Goal: Use online tool/utility: Use online tool/utility

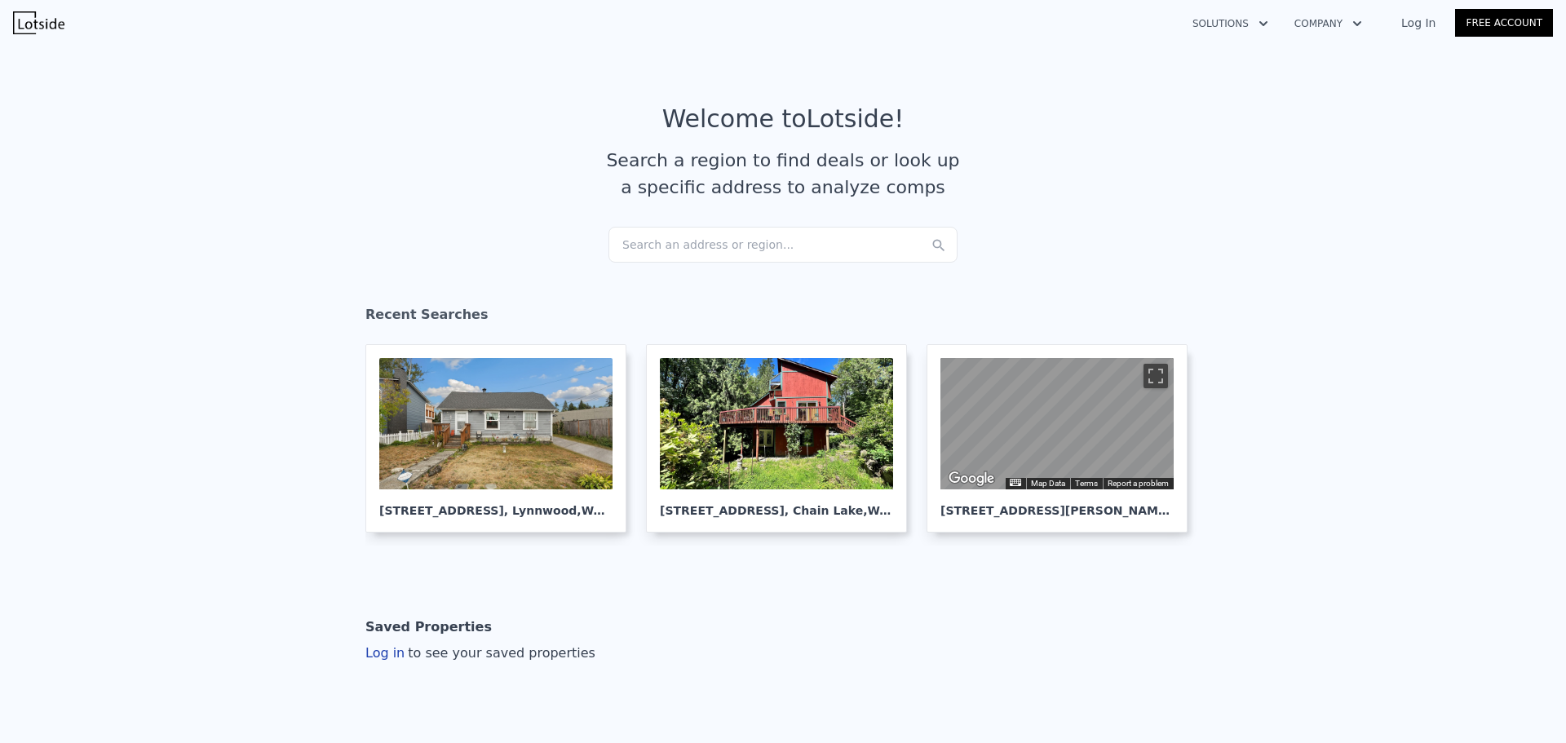
click at [645, 244] on div "Search an address or region..." at bounding box center [782, 245] width 349 height 36
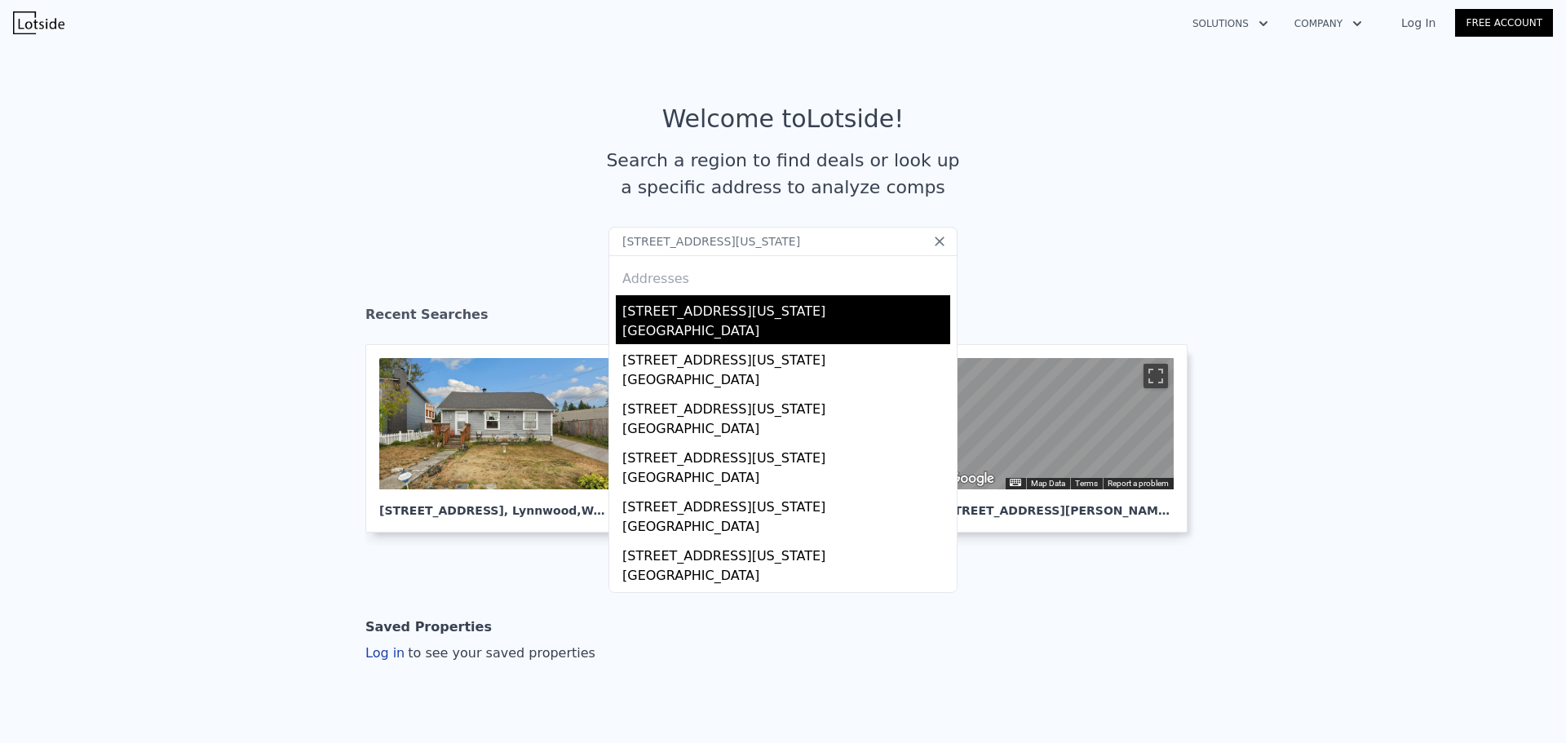
type input "[STREET_ADDRESS][US_STATE]"
click at [666, 325] on div "[GEOGRAPHIC_DATA]" at bounding box center [786, 332] width 328 height 23
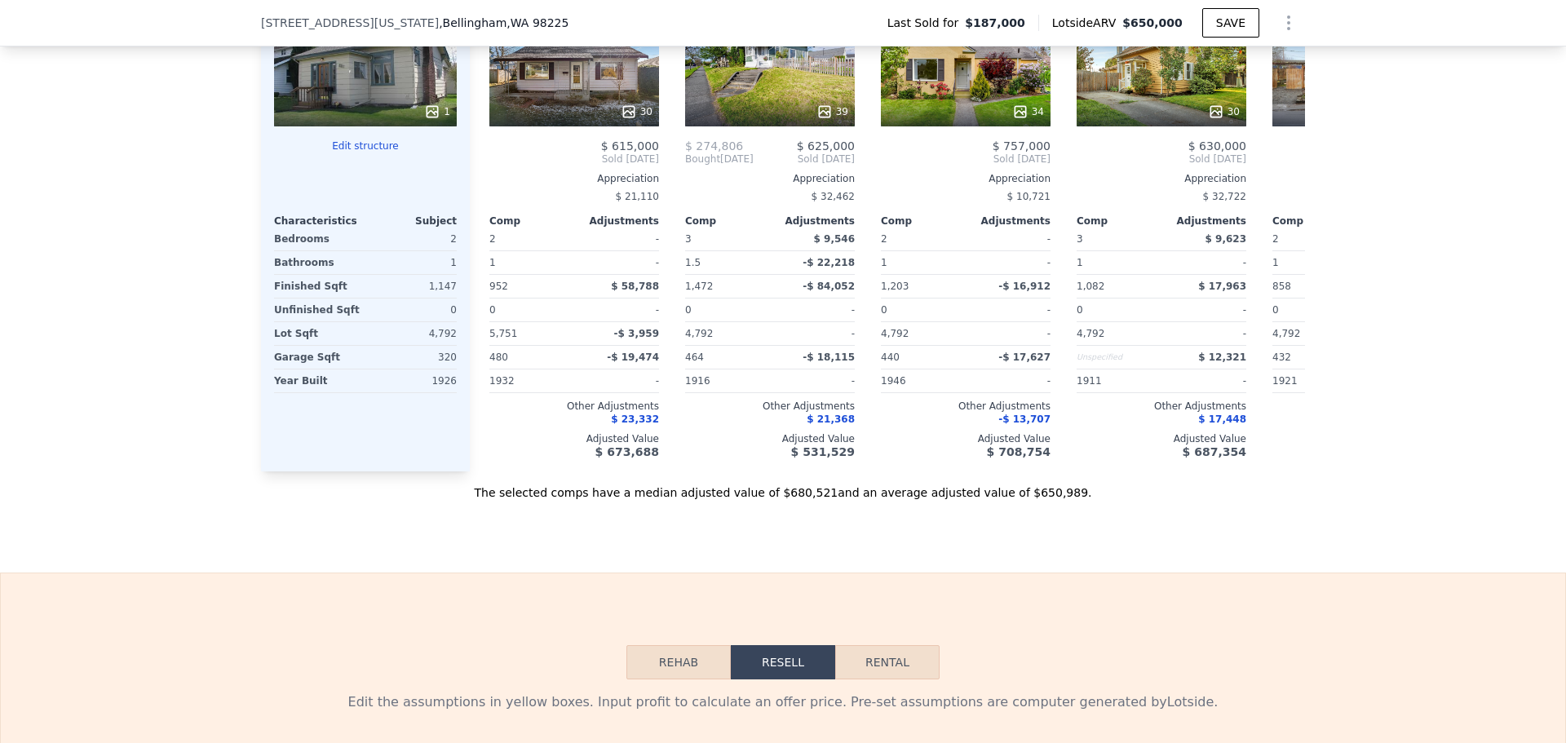
scroll to position [1462, 0]
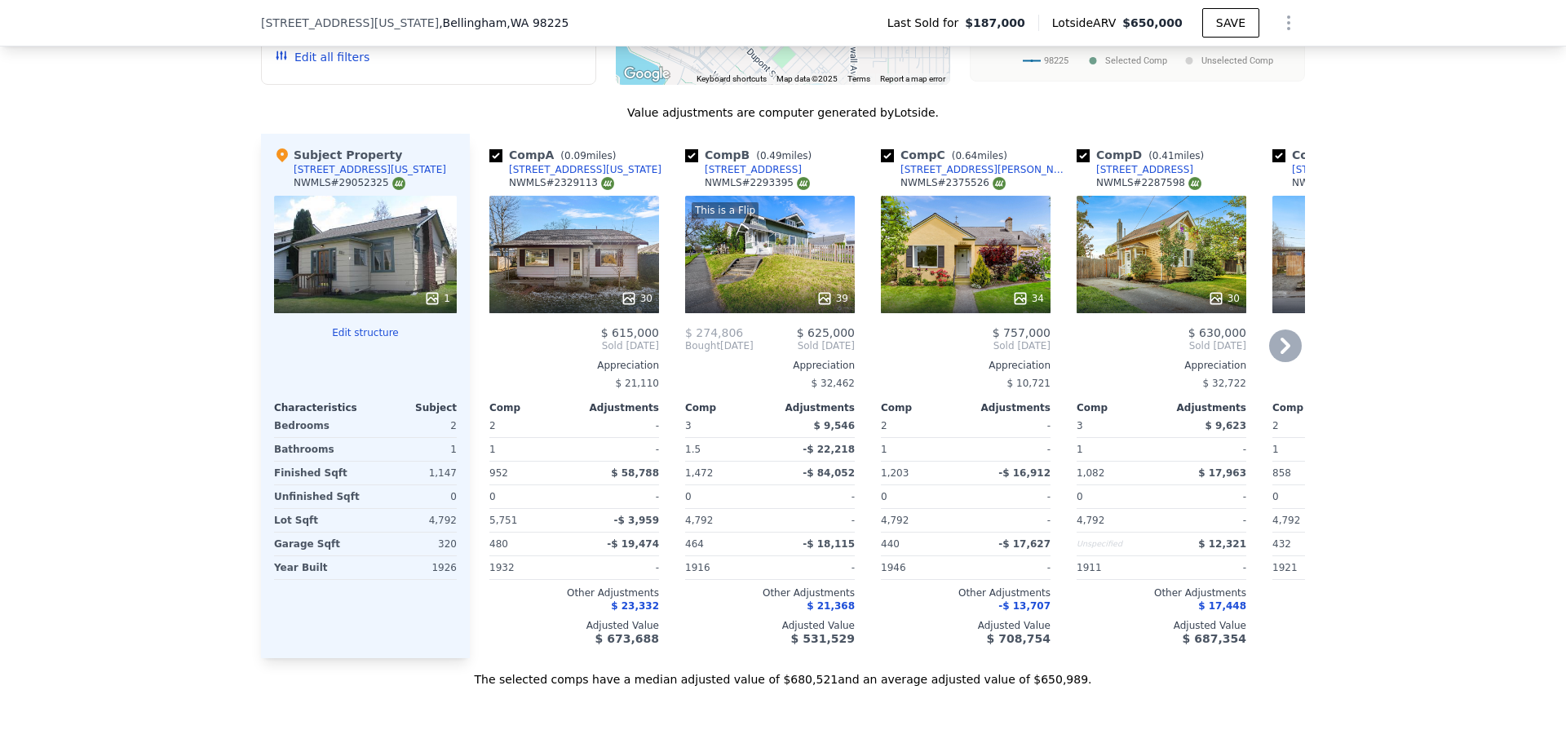
click at [822, 307] on icon at bounding box center [824, 298] width 16 height 16
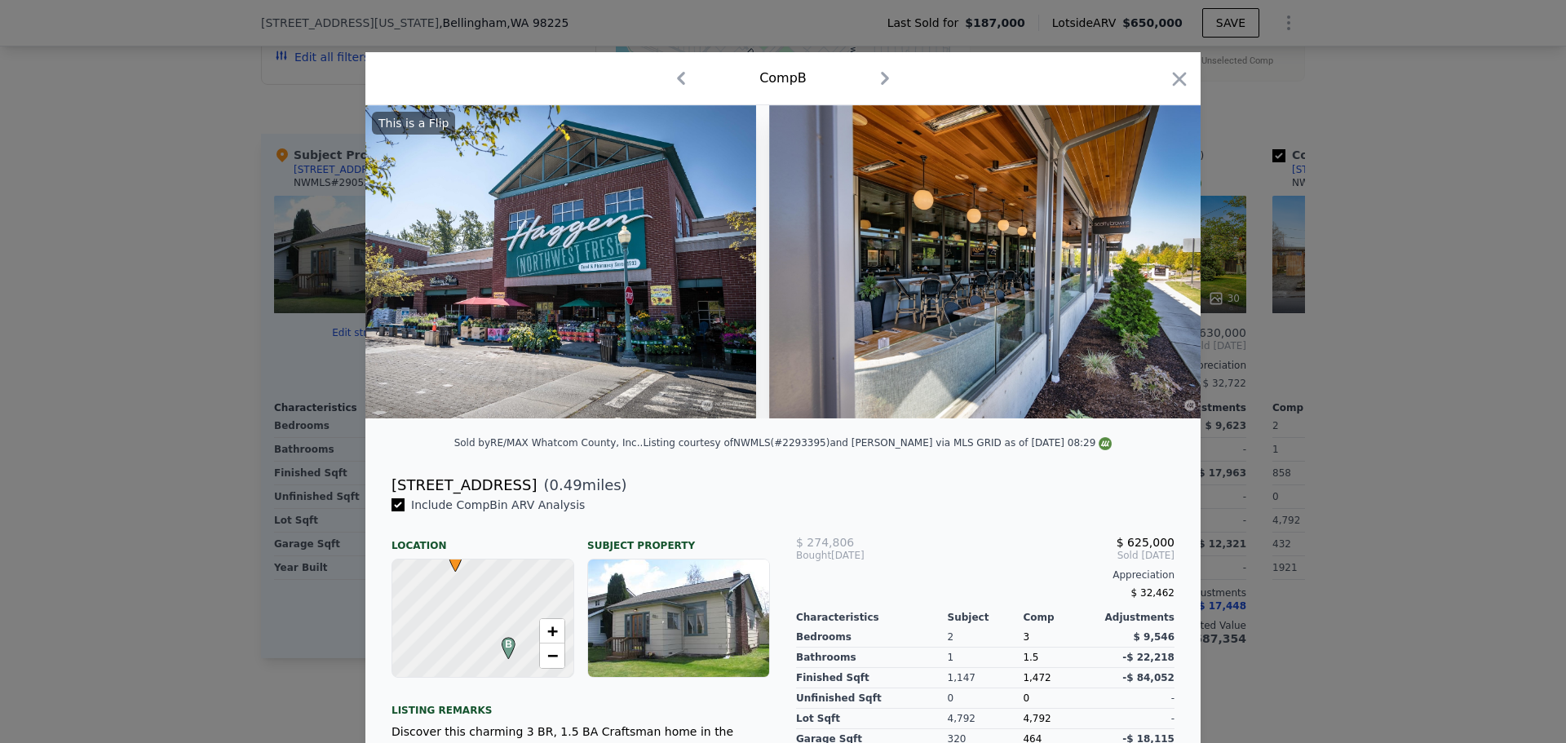
scroll to position [0, 17883]
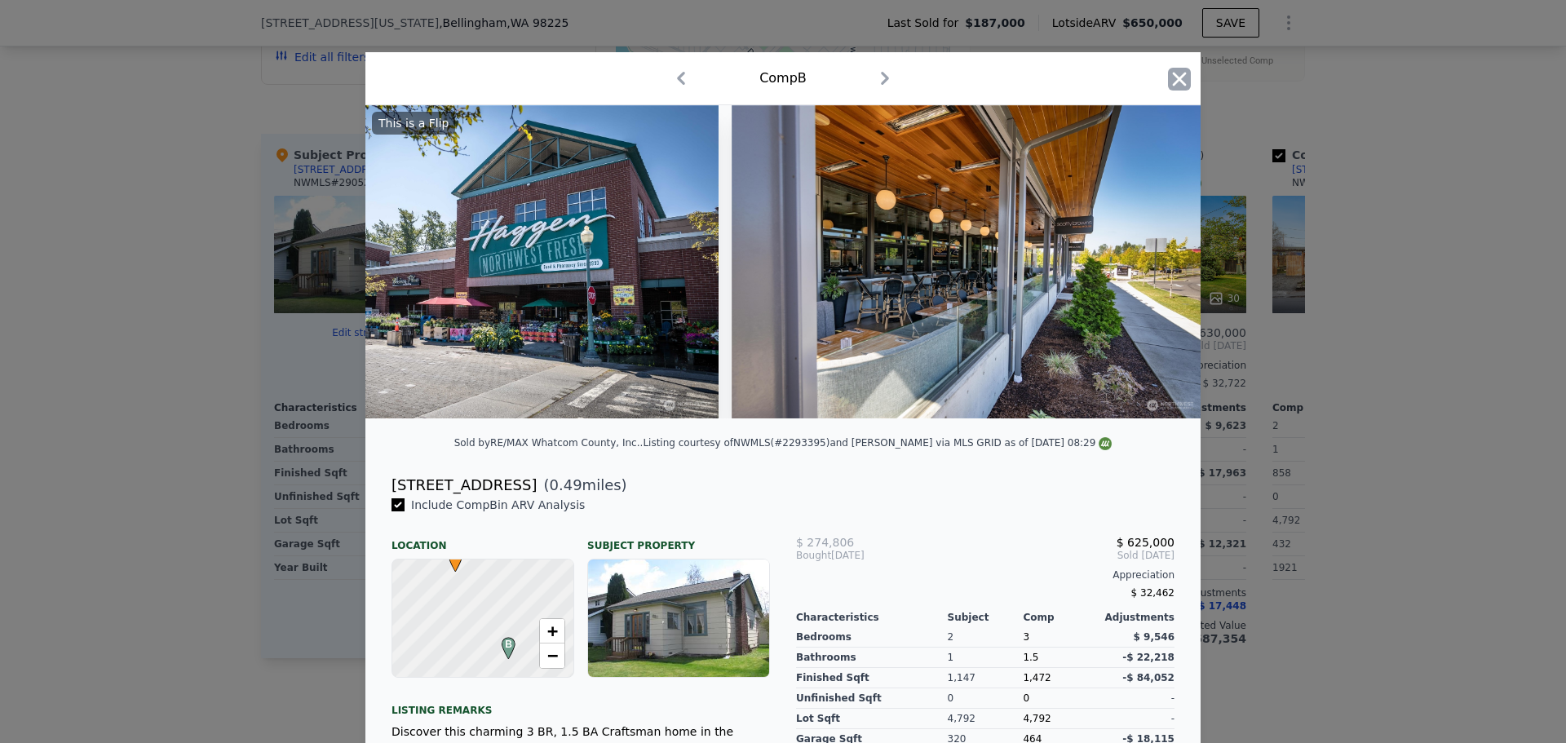
click at [1181, 82] on icon "button" at bounding box center [1179, 79] width 23 height 23
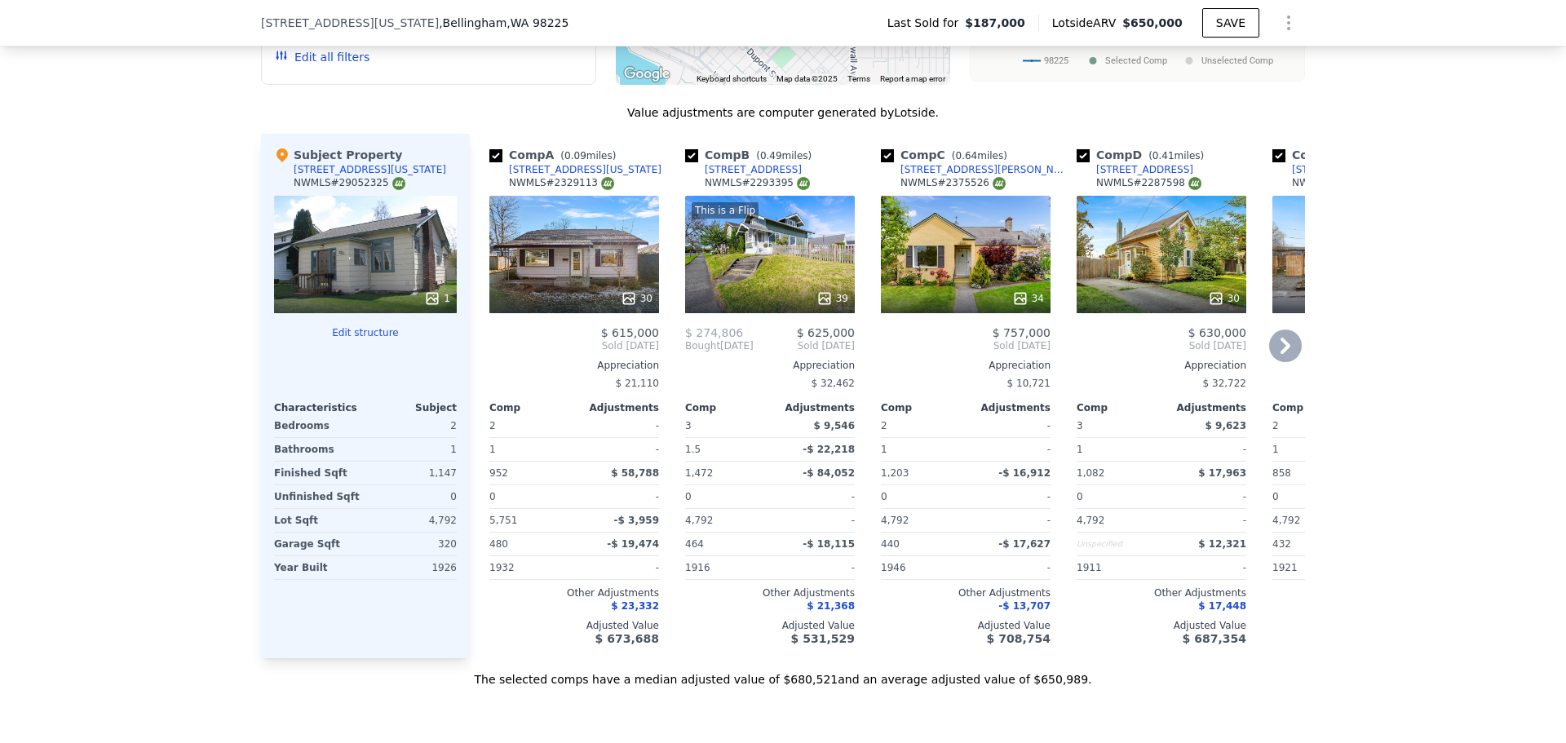
click at [1015, 303] on icon at bounding box center [1020, 298] width 11 height 11
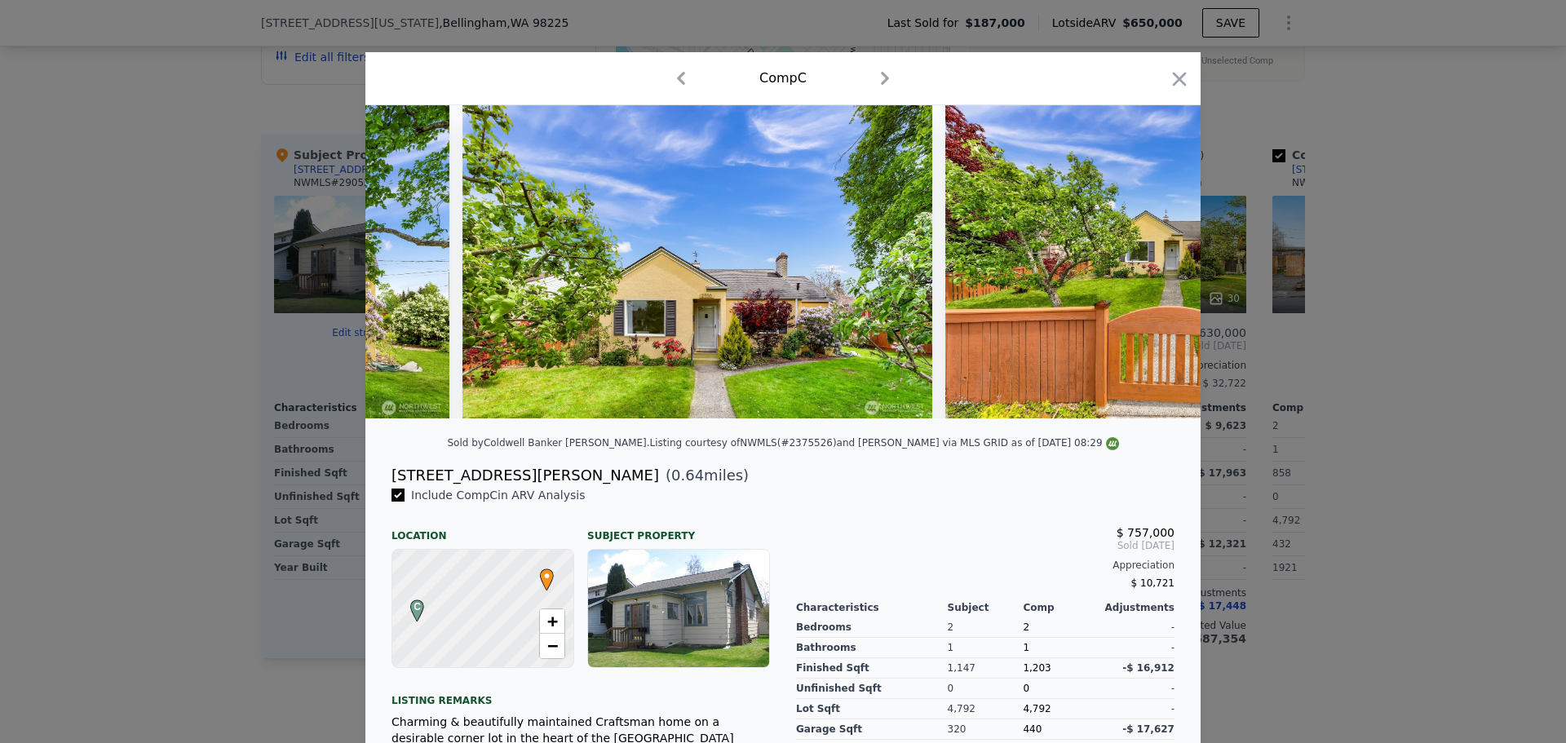
scroll to position [0, 15388]
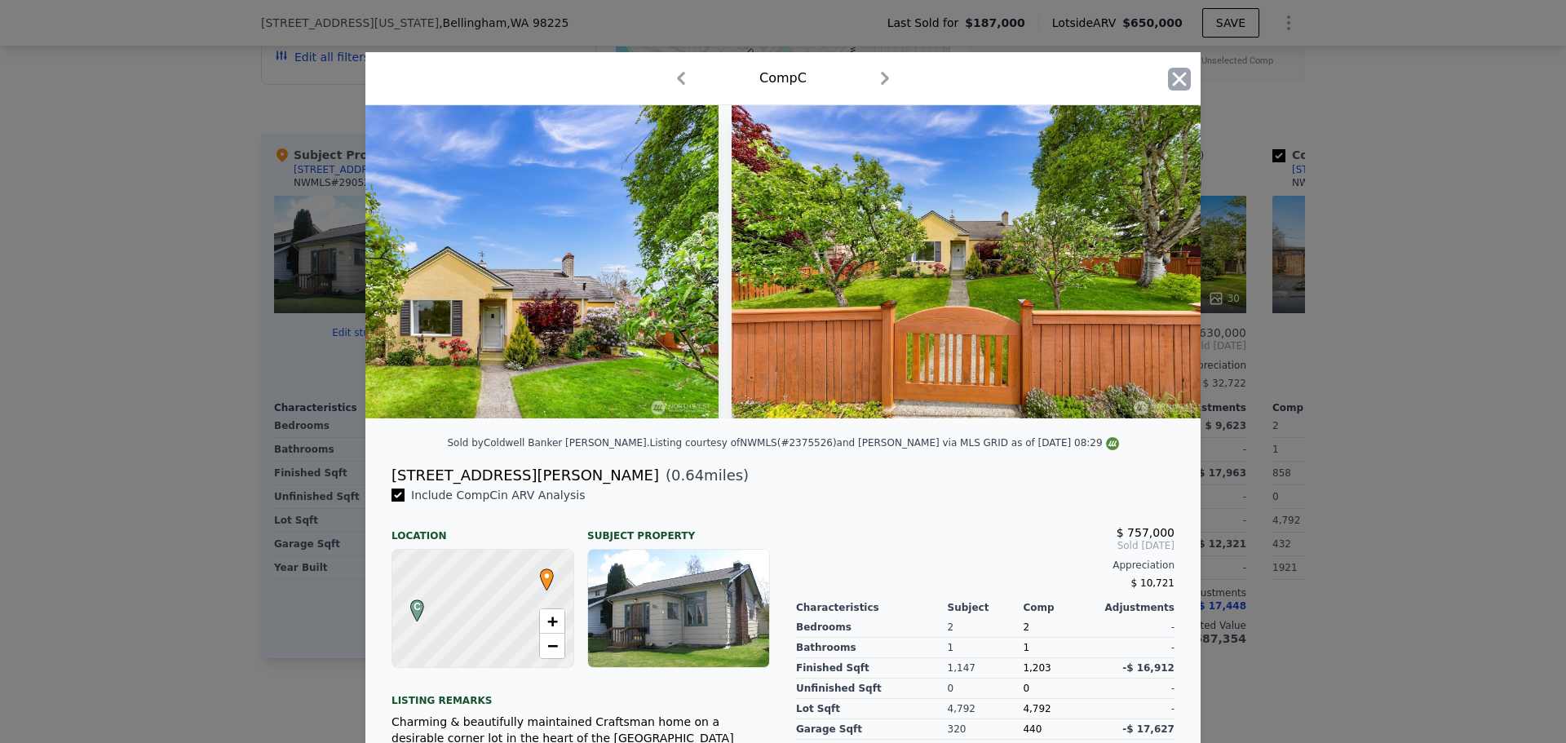
click at [1170, 73] on icon "button" at bounding box center [1179, 79] width 23 height 23
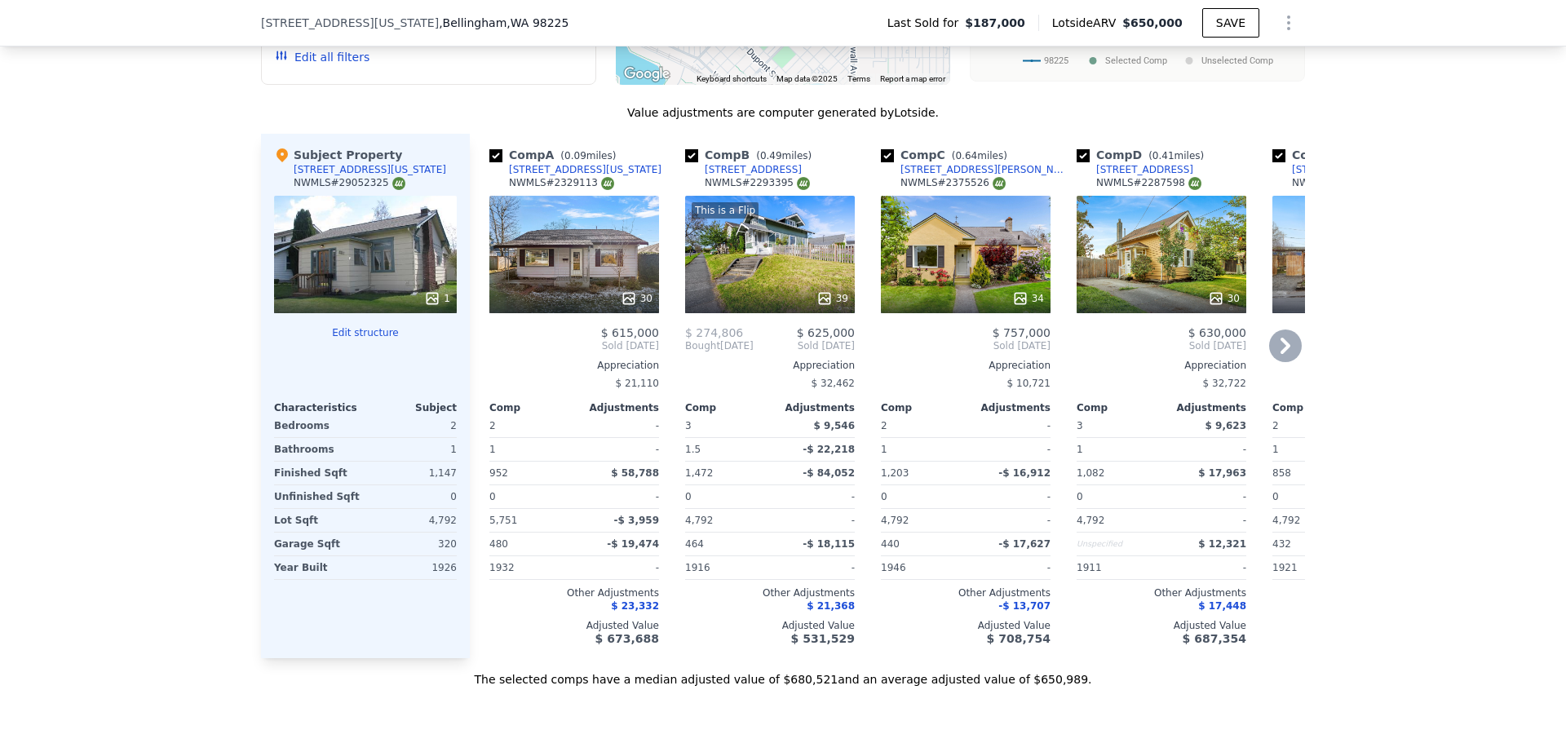
click at [1213, 307] on icon at bounding box center [1216, 298] width 16 height 16
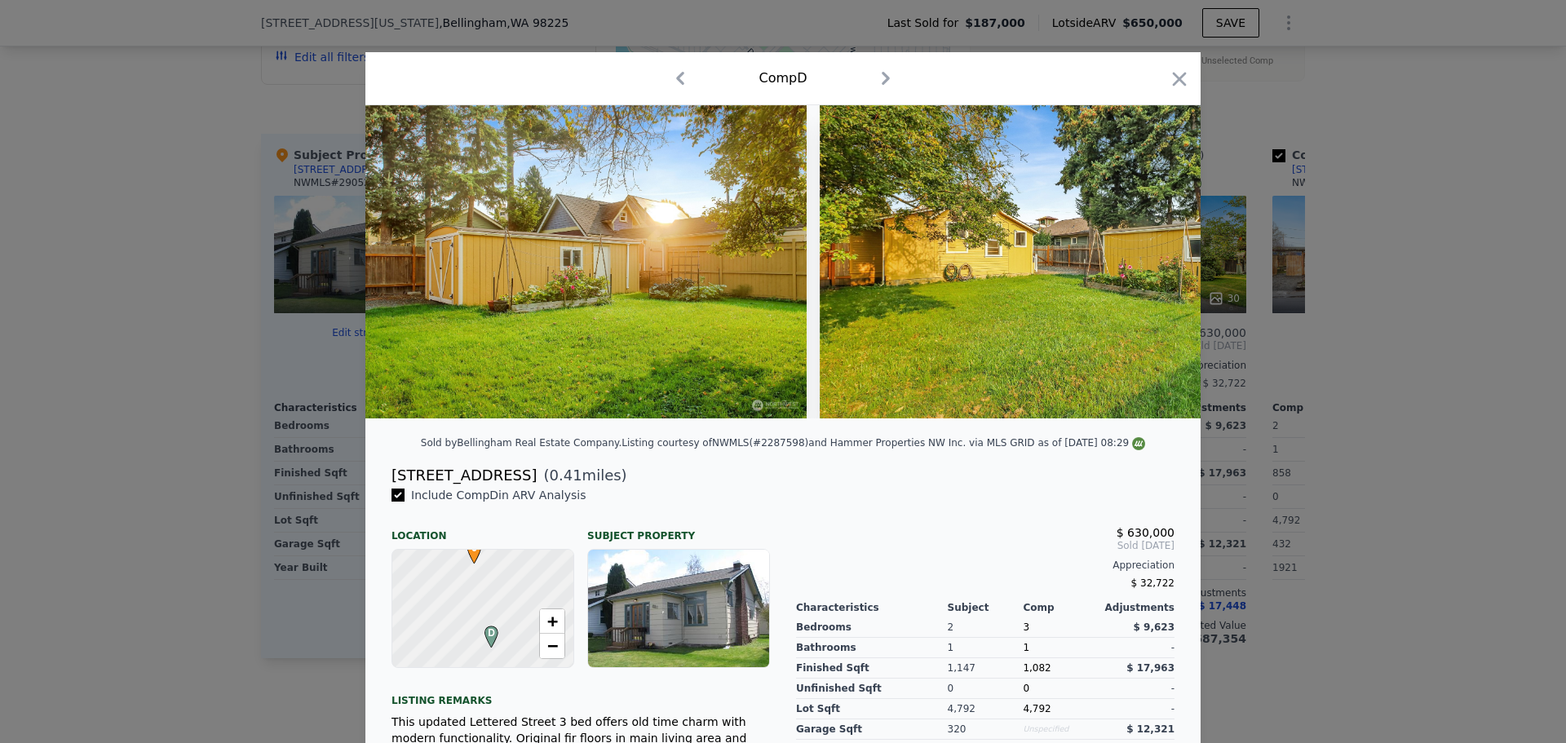
scroll to position [0, 13641]
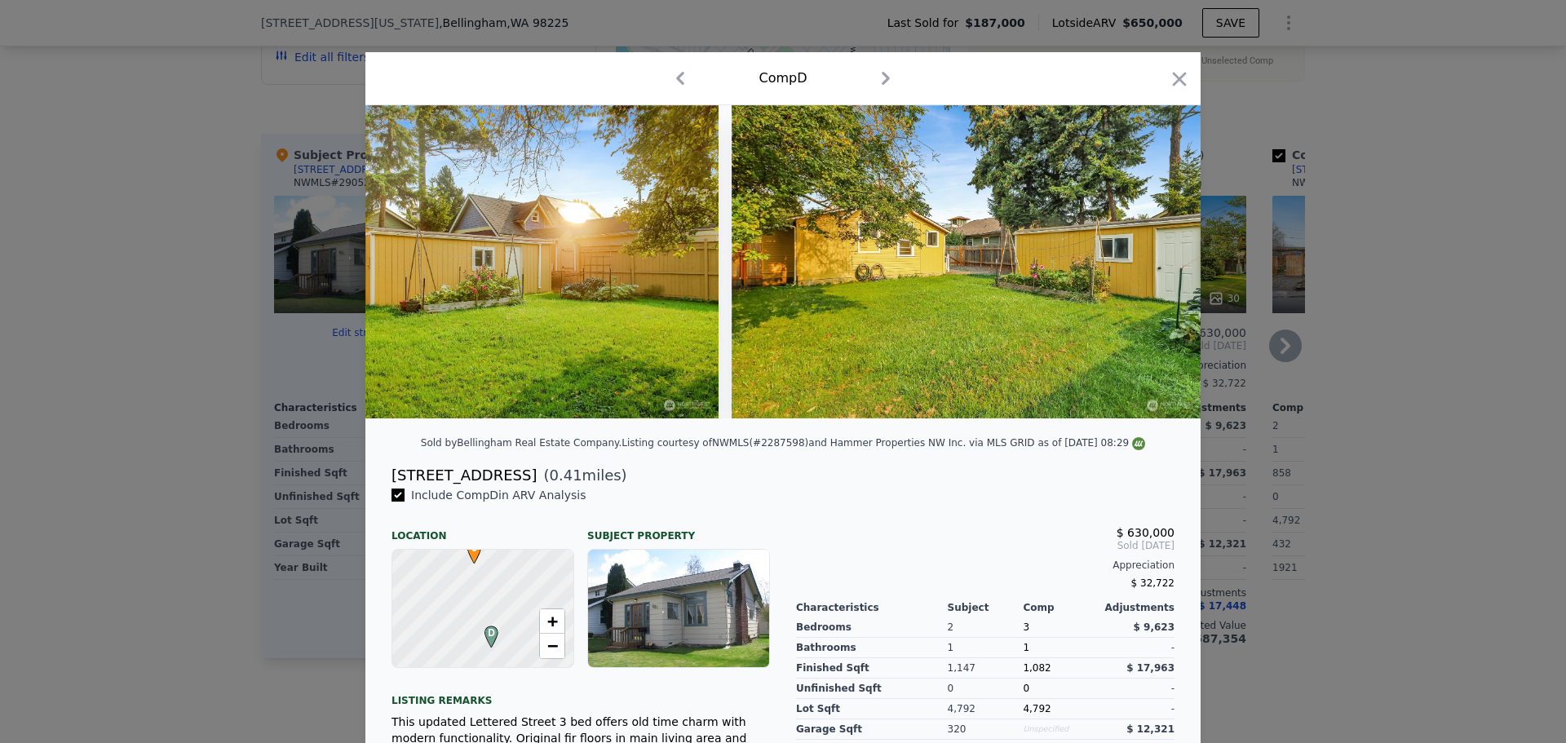
click at [1173, 77] on icon "button" at bounding box center [1180, 79] width 14 height 14
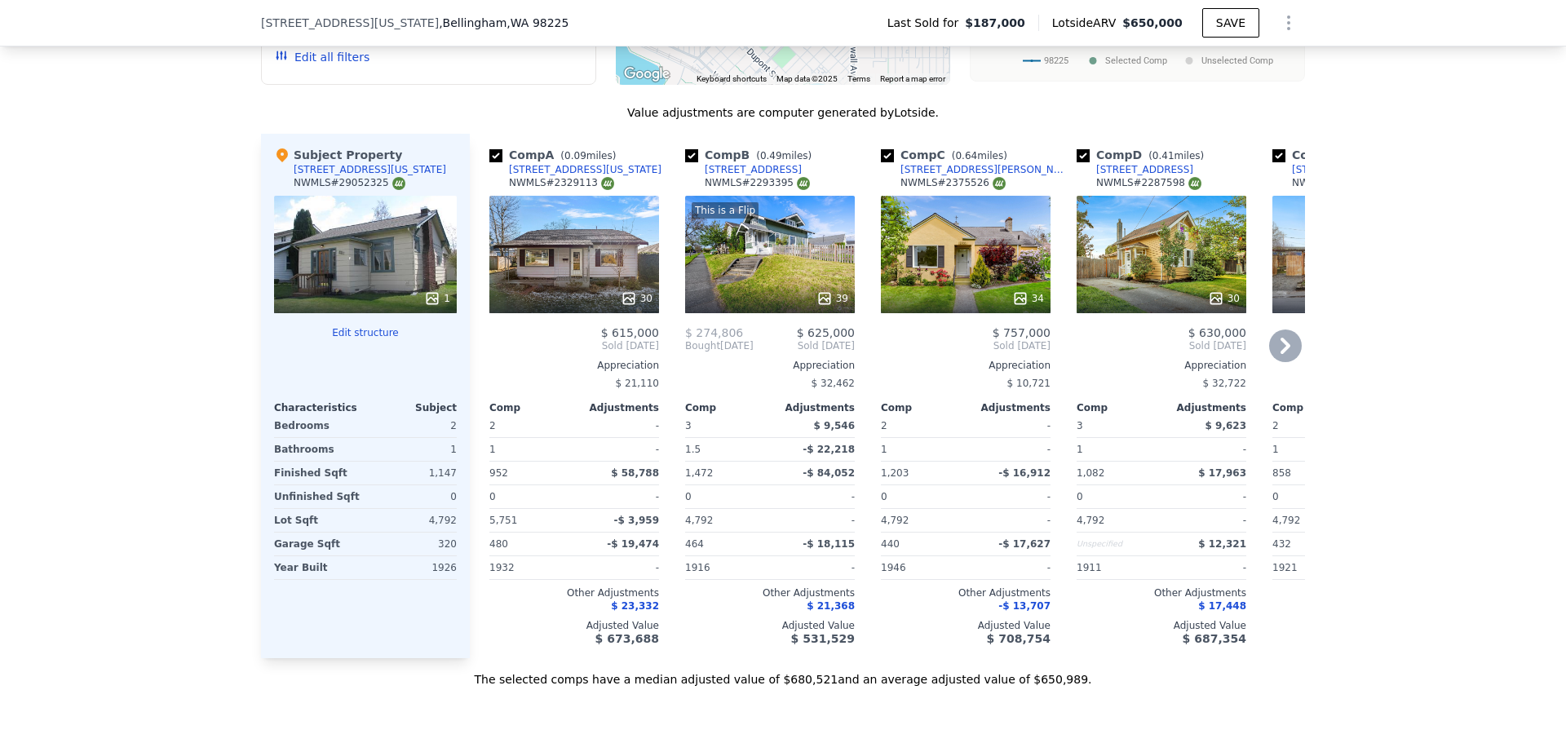
click at [1281, 351] on icon at bounding box center [1286, 346] width 10 height 16
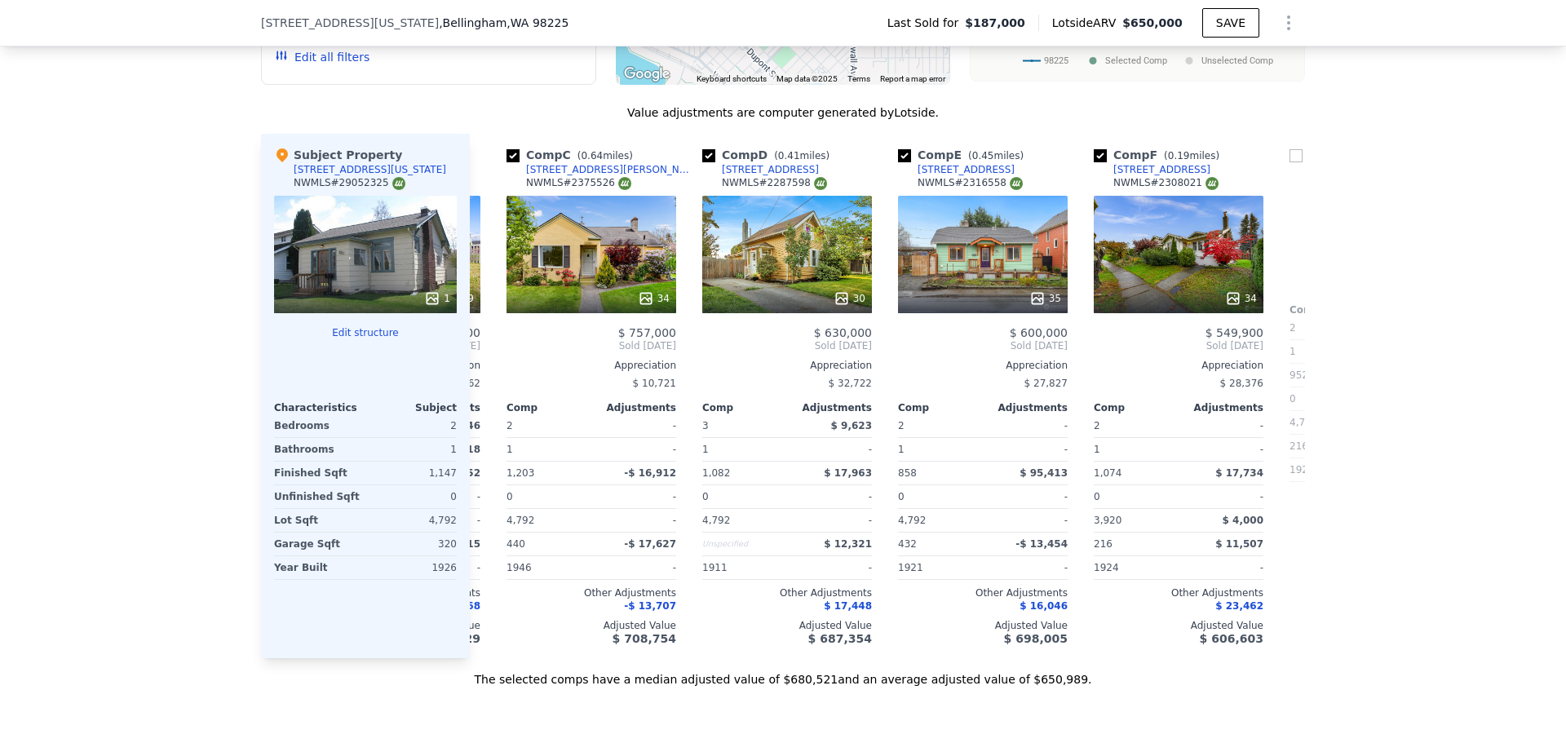
scroll to position [0, 392]
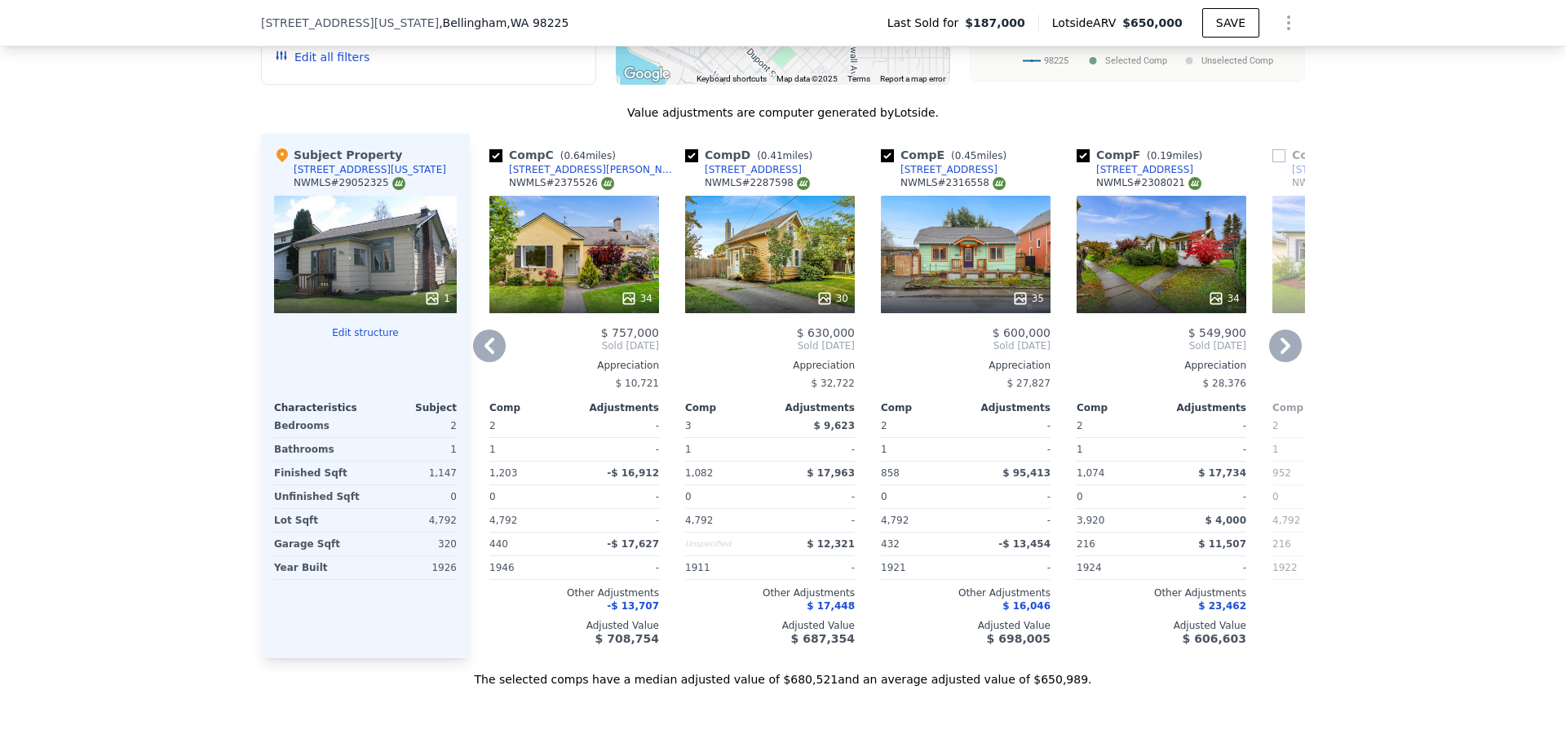
click at [1212, 307] on icon at bounding box center [1216, 298] width 16 height 16
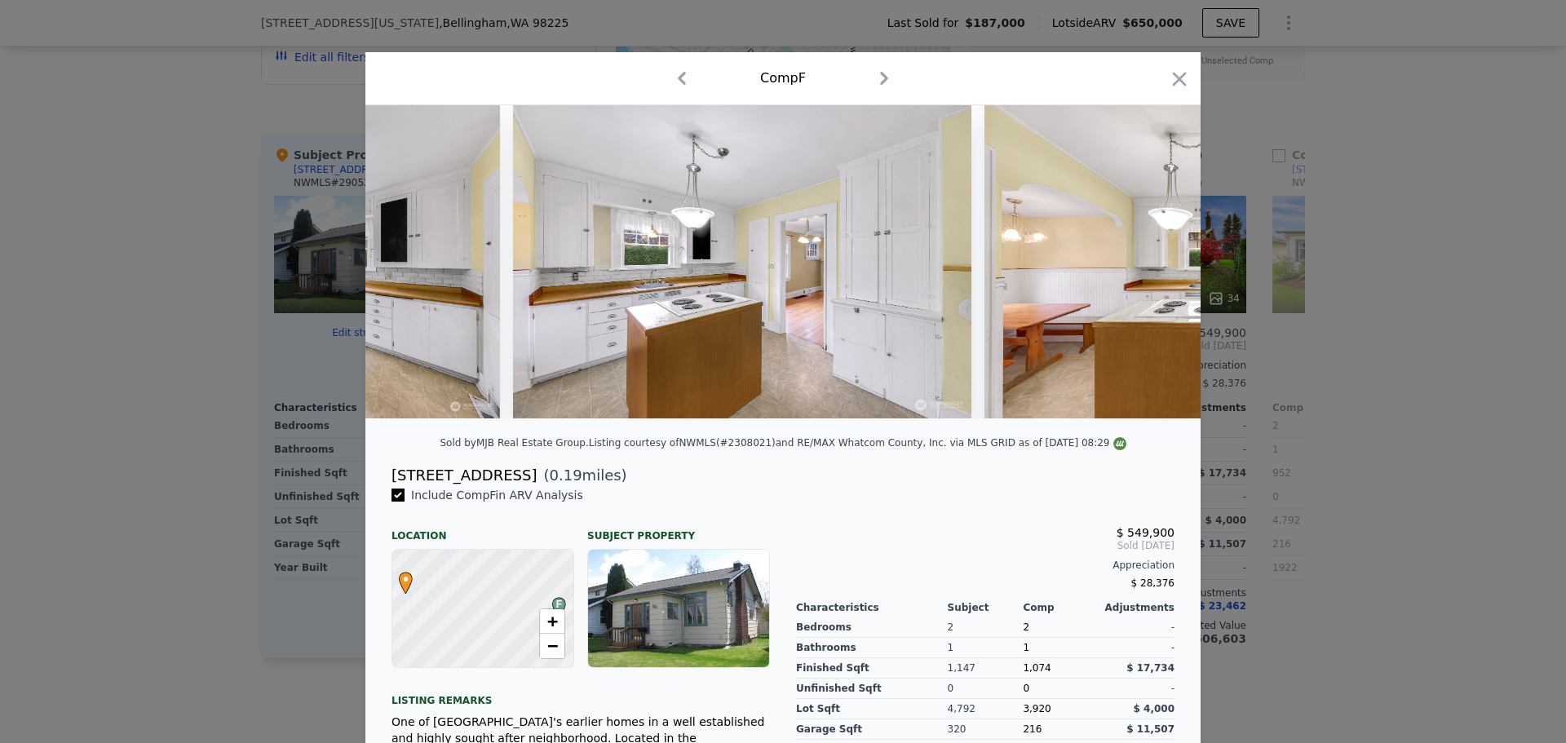
scroll to position [0, 9914]
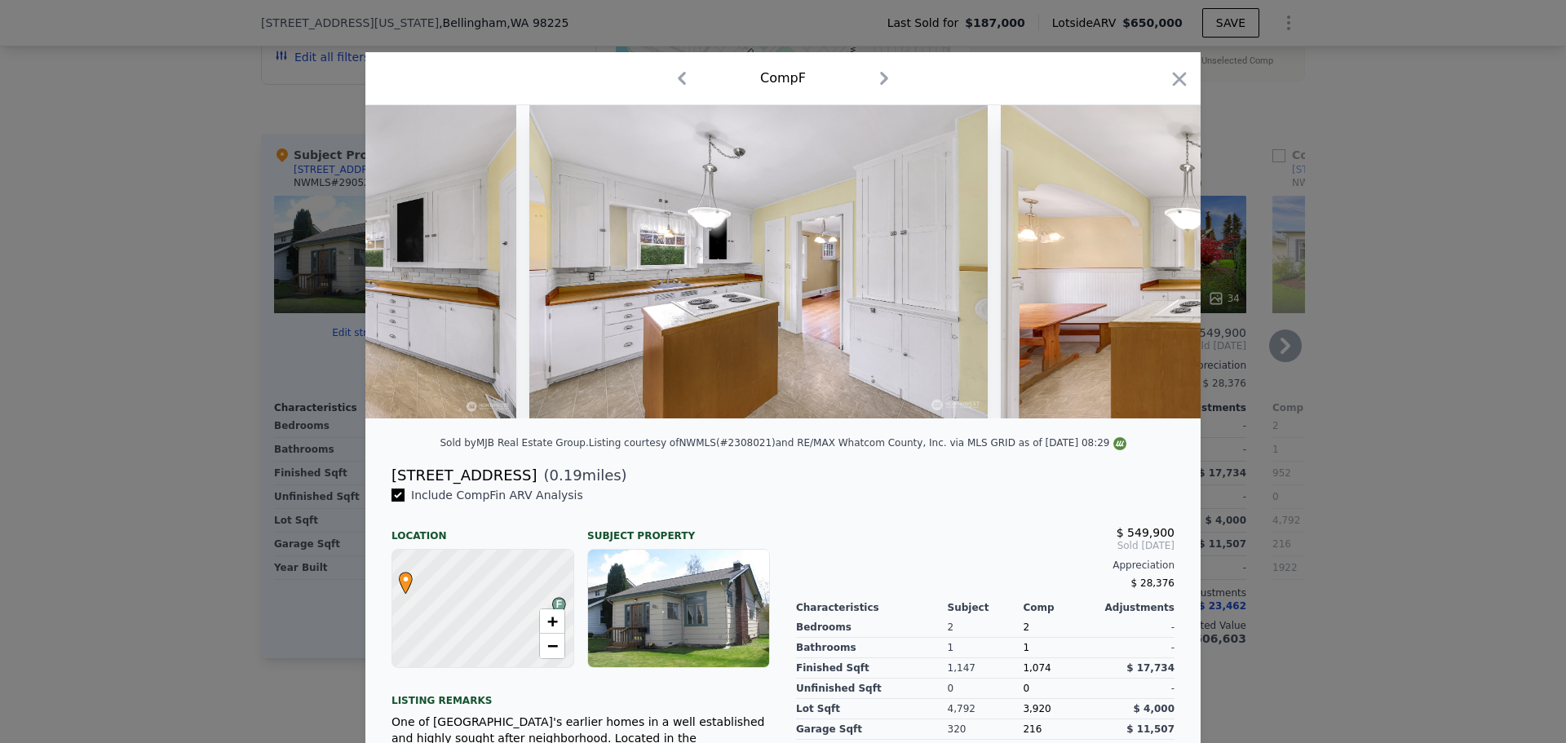
click at [1168, 78] on icon "button" at bounding box center [1179, 79] width 23 height 23
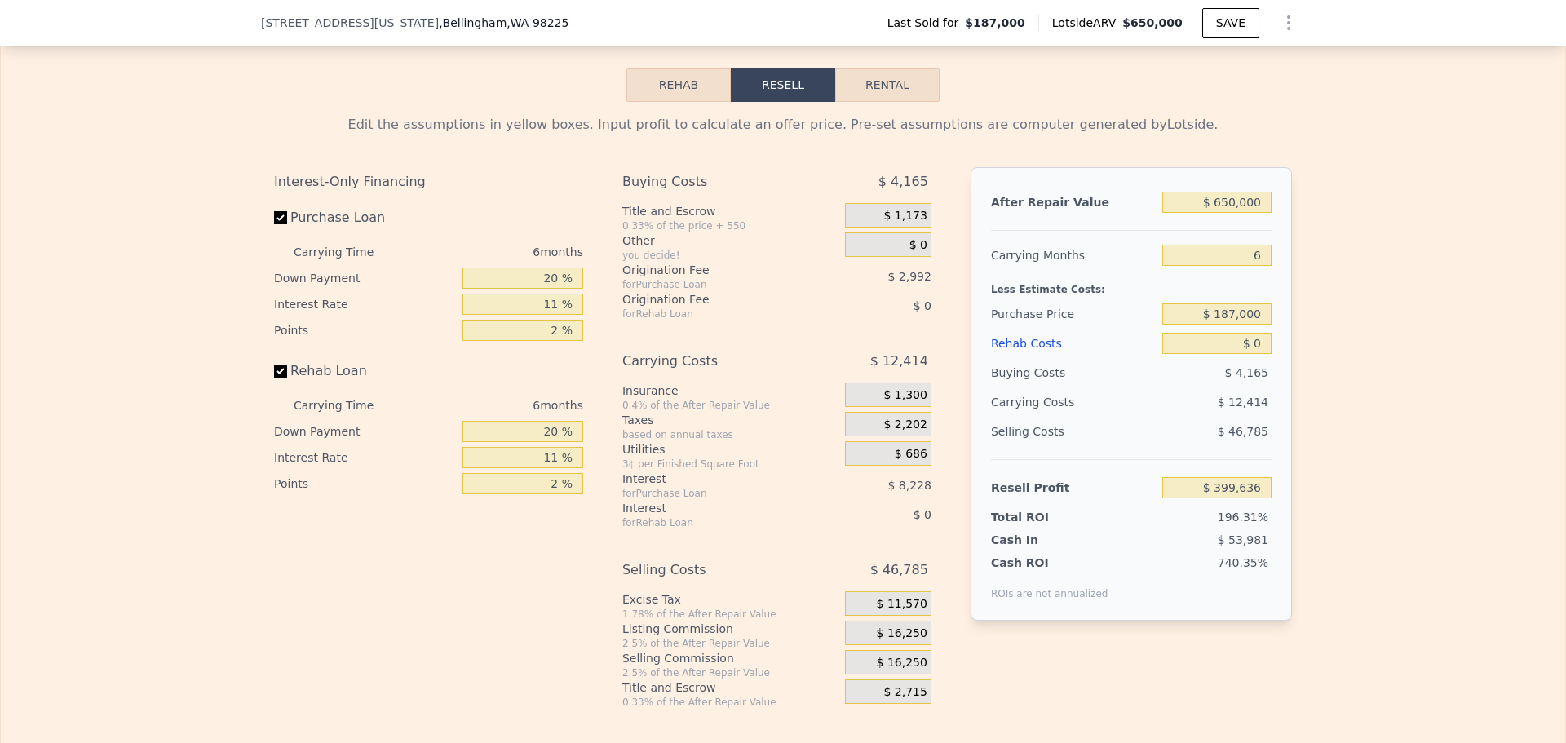
scroll to position [2278, 0]
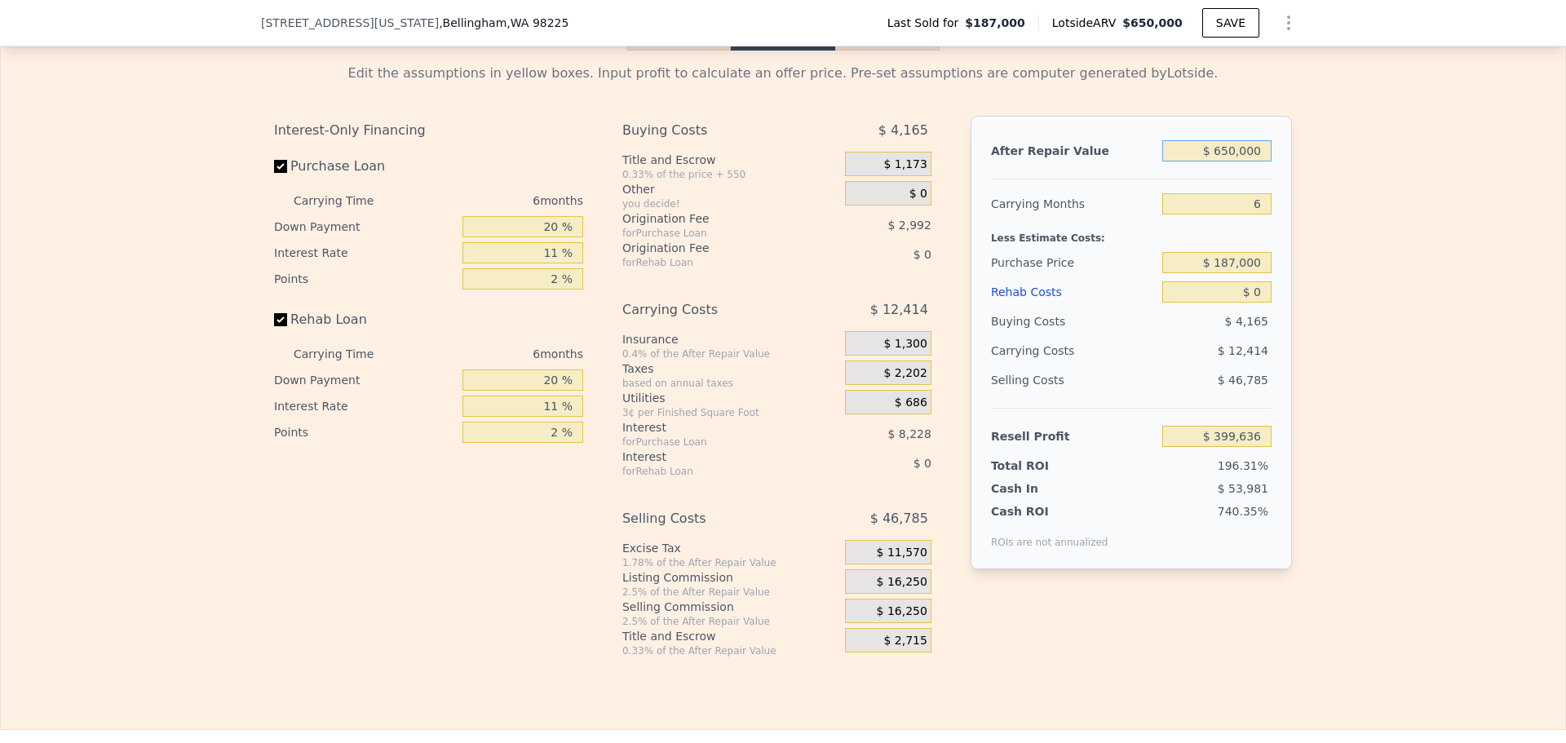
click at [1232, 161] on input "$ 650,000" at bounding box center [1216, 150] width 109 height 21
type input "$ 700"
type input "-$ 202,180"
type input "$ 7,000"
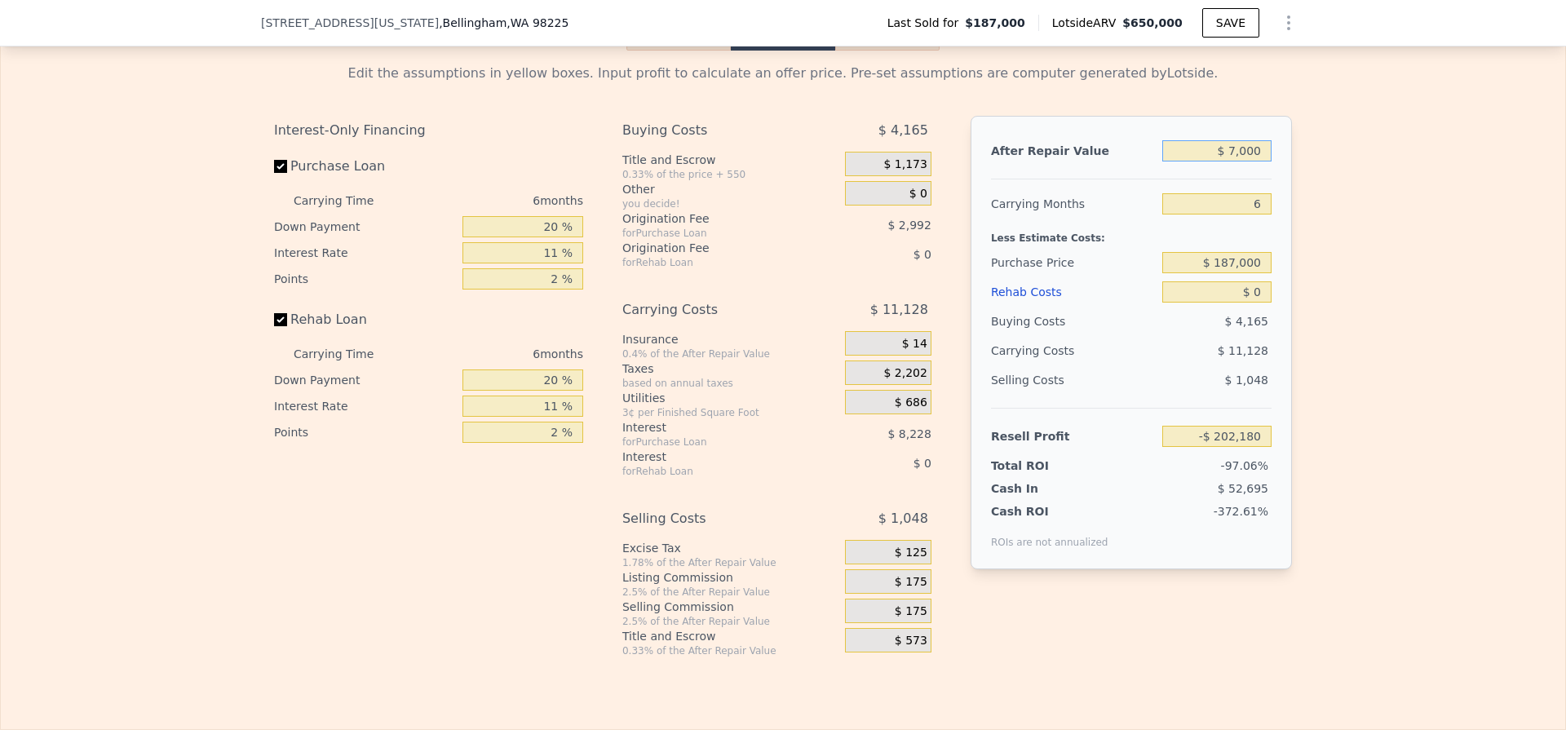
type input "-$ 196,341"
type input "$ 700,000"
type input "$ 445,980"
type input "$ 700,000"
click at [1232, 273] on input "$ 187,000" at bounding box center [1216, 262] width 109 height 21
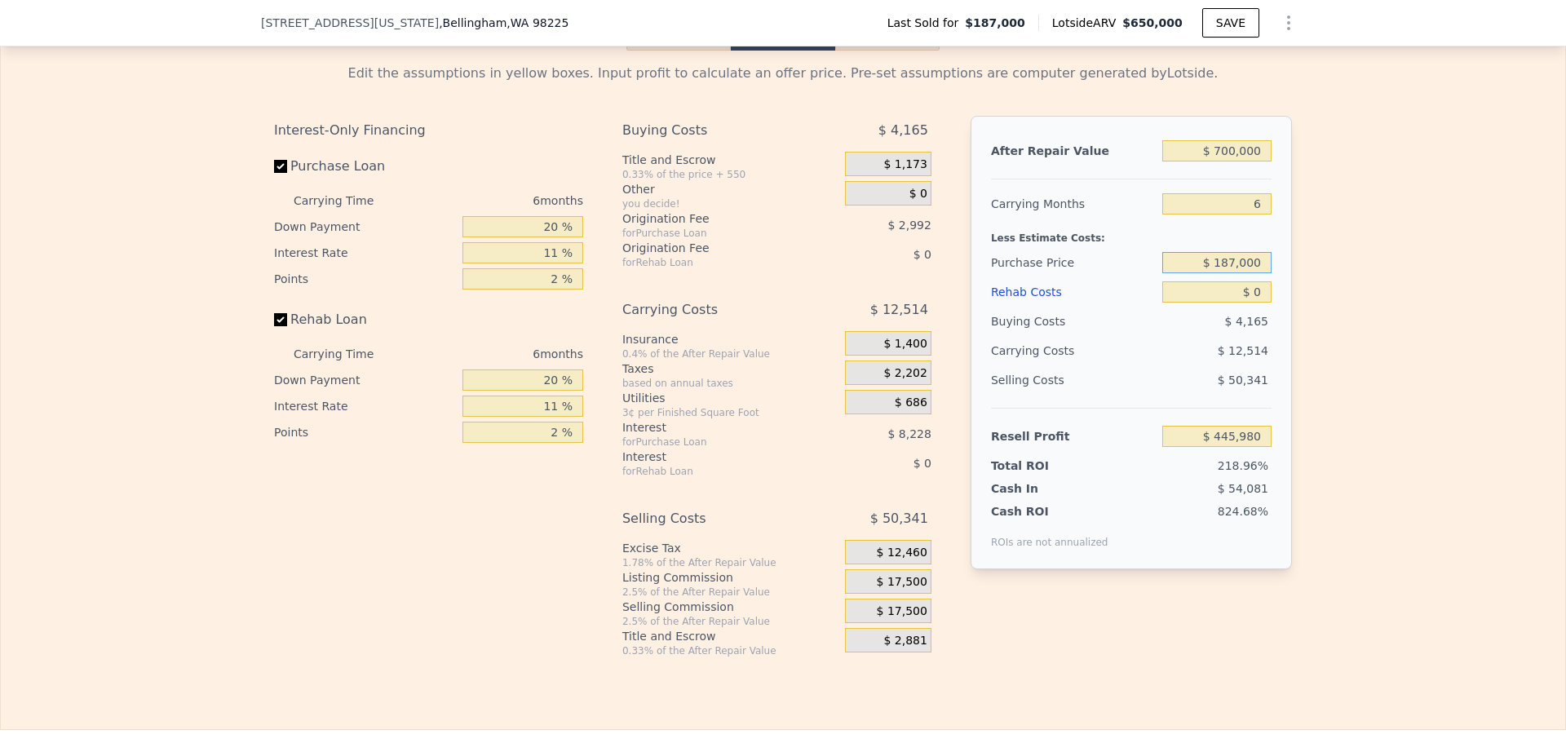
click at [1233, 273] on input "$ 187,000" at bounding box center [1216, 262] width 109 height 21
type input "$ 490,000"
click at [1254, 215] on input "6" at bounding box center [1216, 203] width 109 height 21
type input "$ 123,791"
drag, startPoint x: 1255, startPoint y: 228, endPoint x: 1247, endPoint y: 226, distance: 8.3
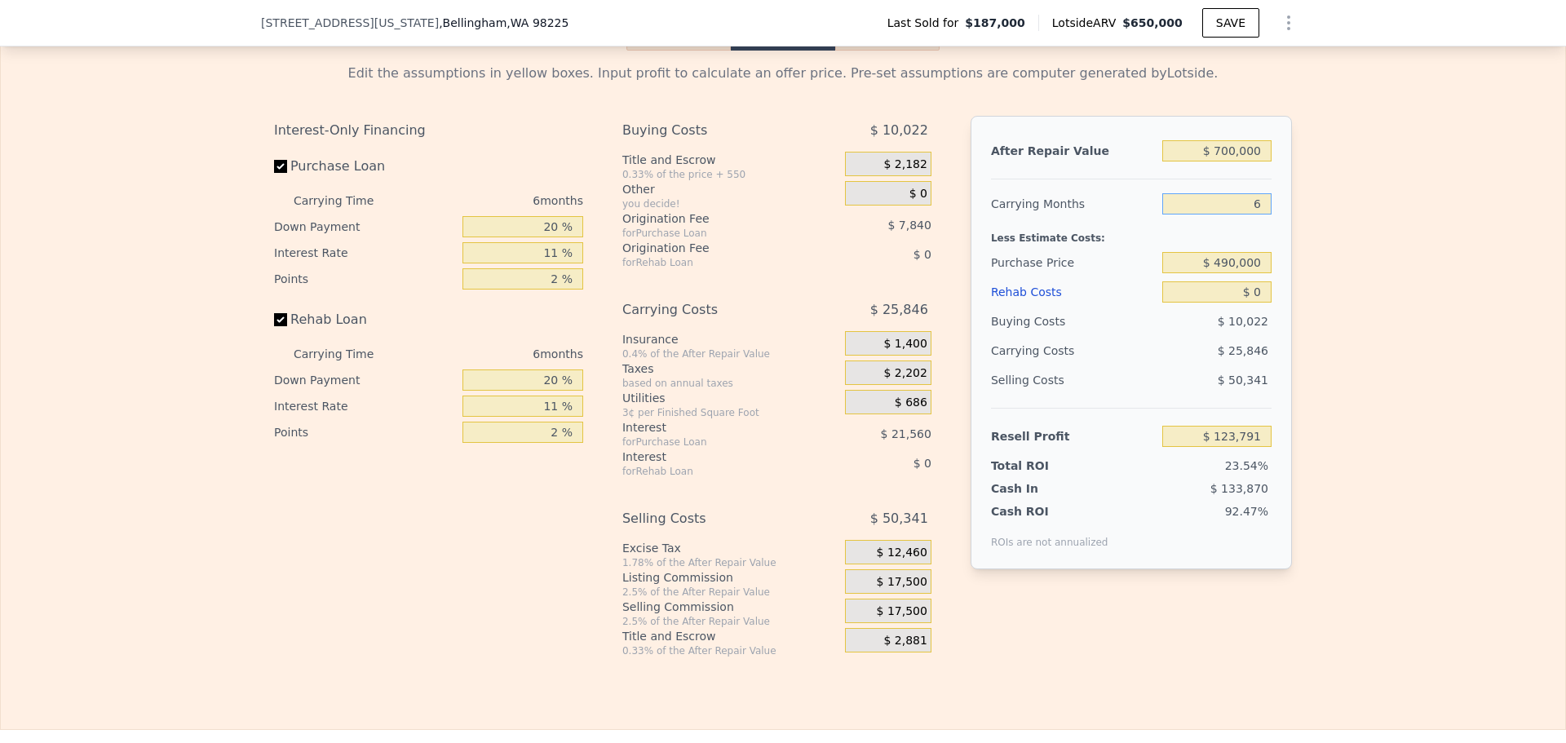
click at [1247, 215] on input "6" at bounding box center [1216, 203] width 109 height 21
type input "4"
type input "$ 132,406"
type input "4"
click at [1236, 273] on input "$ 490,000" at bounding box center [1216, 262] width 109 height 21
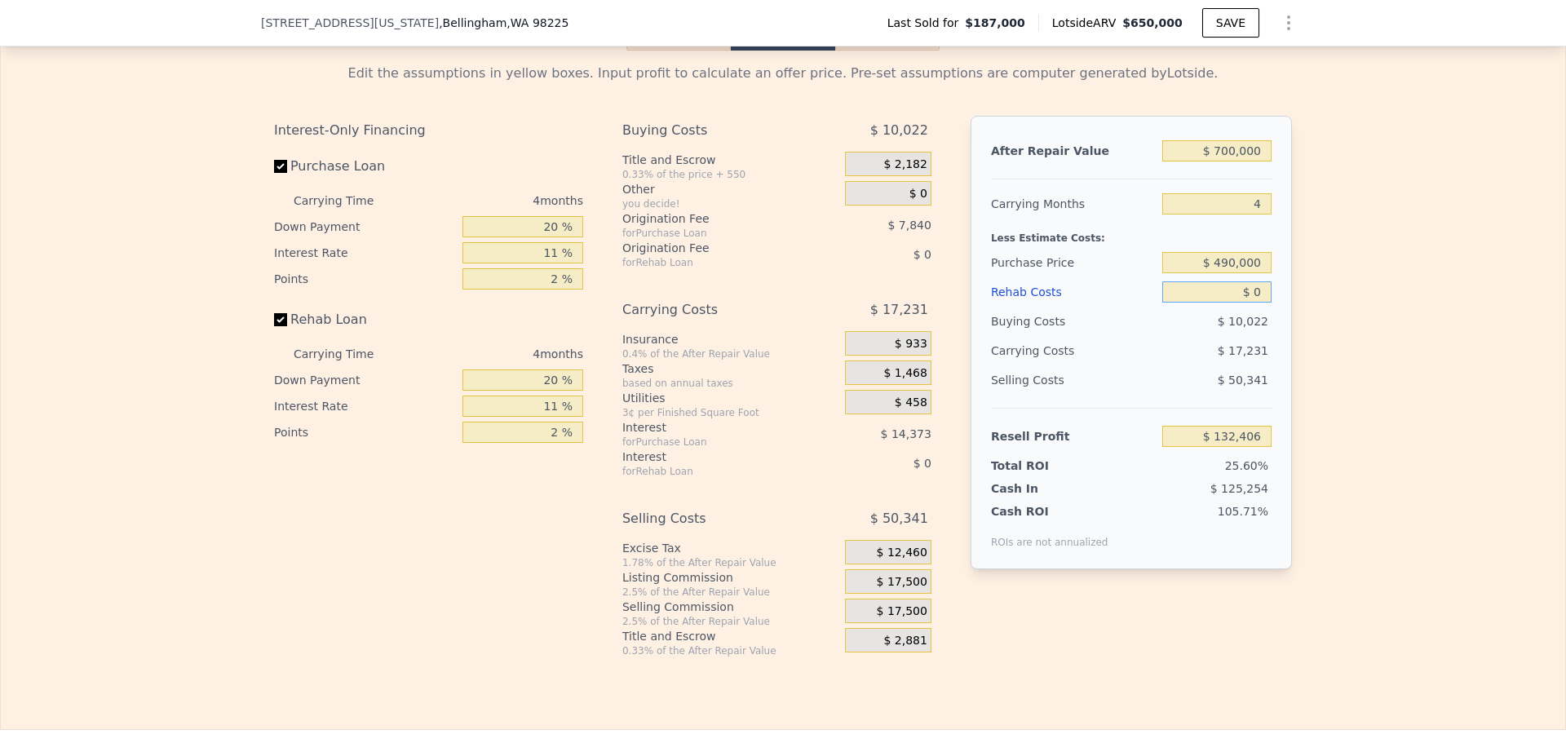
click at [1257, 303] on input "$ 0" at bounding box center [1216, 291] width 109 height 21
type input "$ 60"
type input "$ 132,345"
type input "$ 60,000"
type input "$ 69,686"
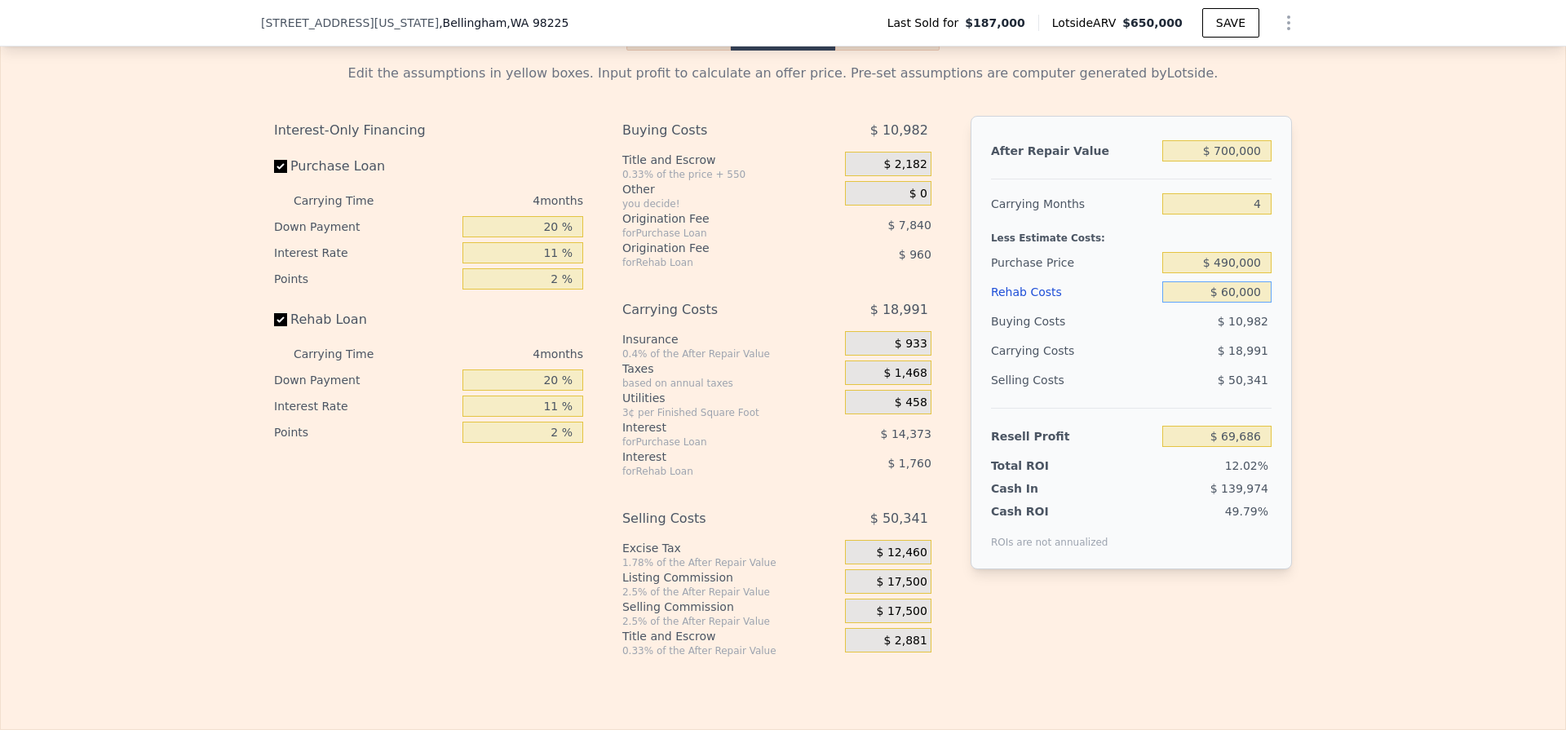
type input "$ 60,000"
click at [1326, 300] on div "Edit the assumptions in yellow boxes. Input profit to calculate an offer price.…" at bounding box center [783, 354] width 1564 height 607
click at [550, 237] on input "20 %" at bounding box center [522, 226] width 121 height 21
click at [549, 237] on input "20 %" at bounding box center [522, 226] width 121 height 21
type input "10 %"
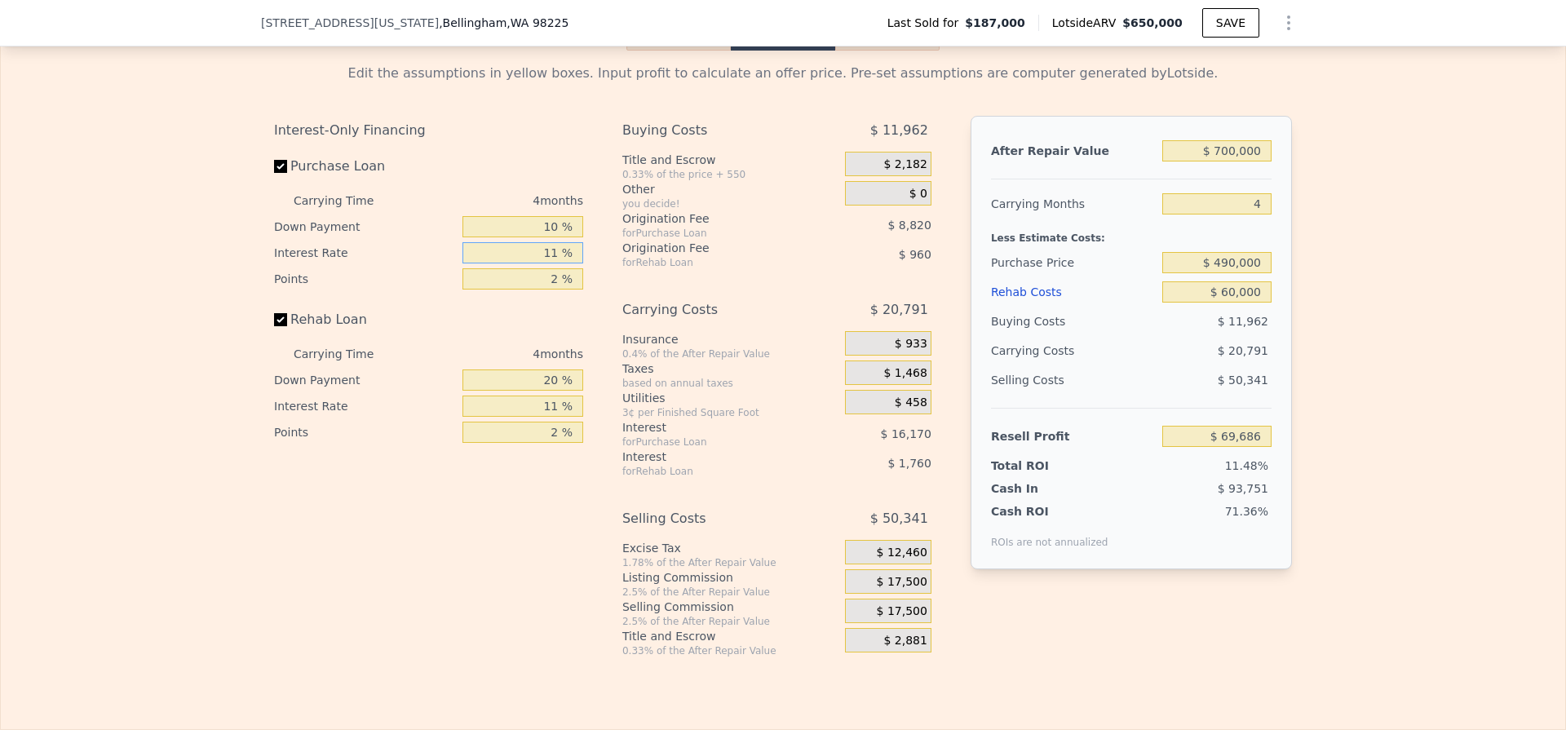
type input "$ 66,906"
type input "10 %"
type input "$ 68,378"
type input "1 %"
type input "$ 72,788"
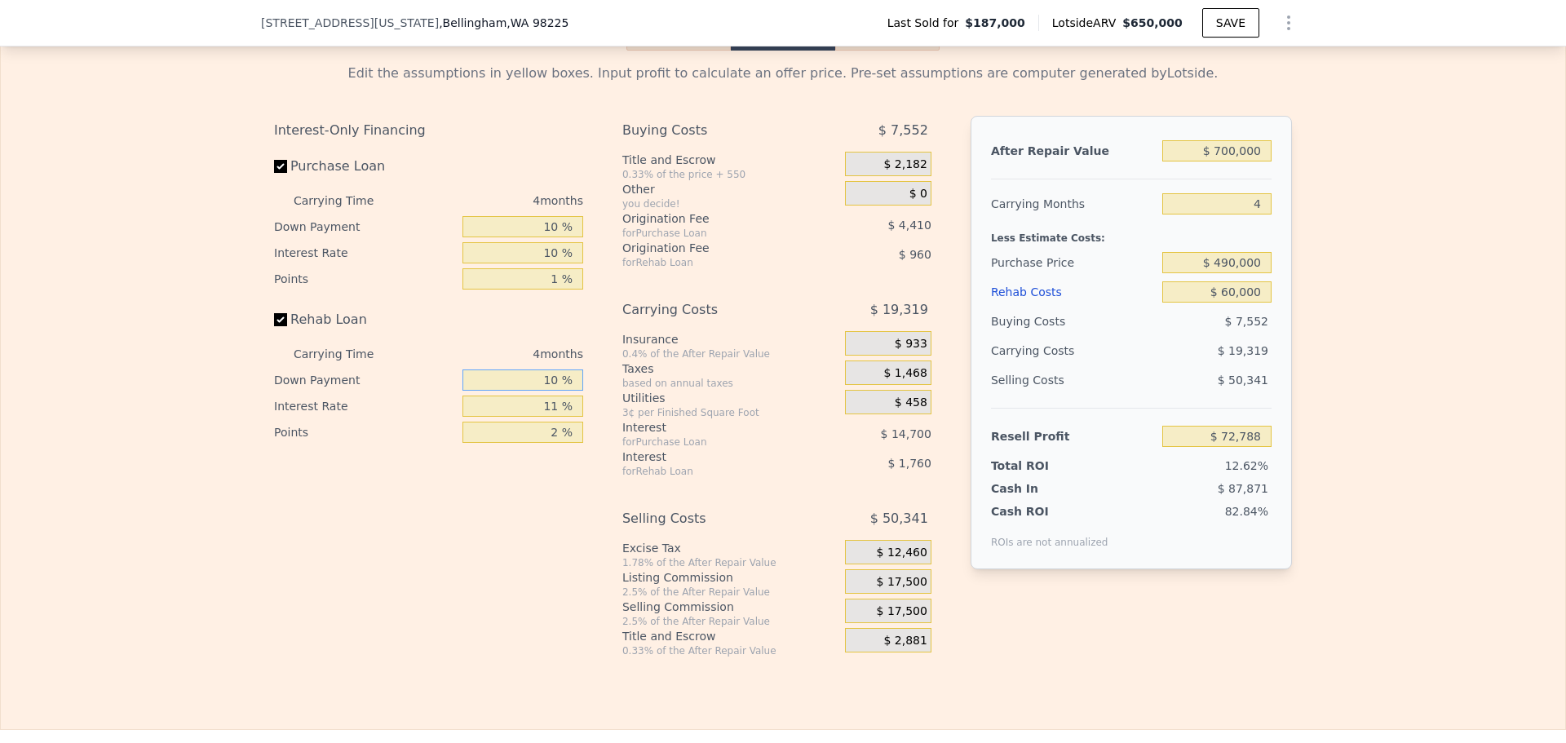
type input "10 %"
type input "$ 72,448"
type input "10 %"
type input "$ 72,628"
type input "1 %"
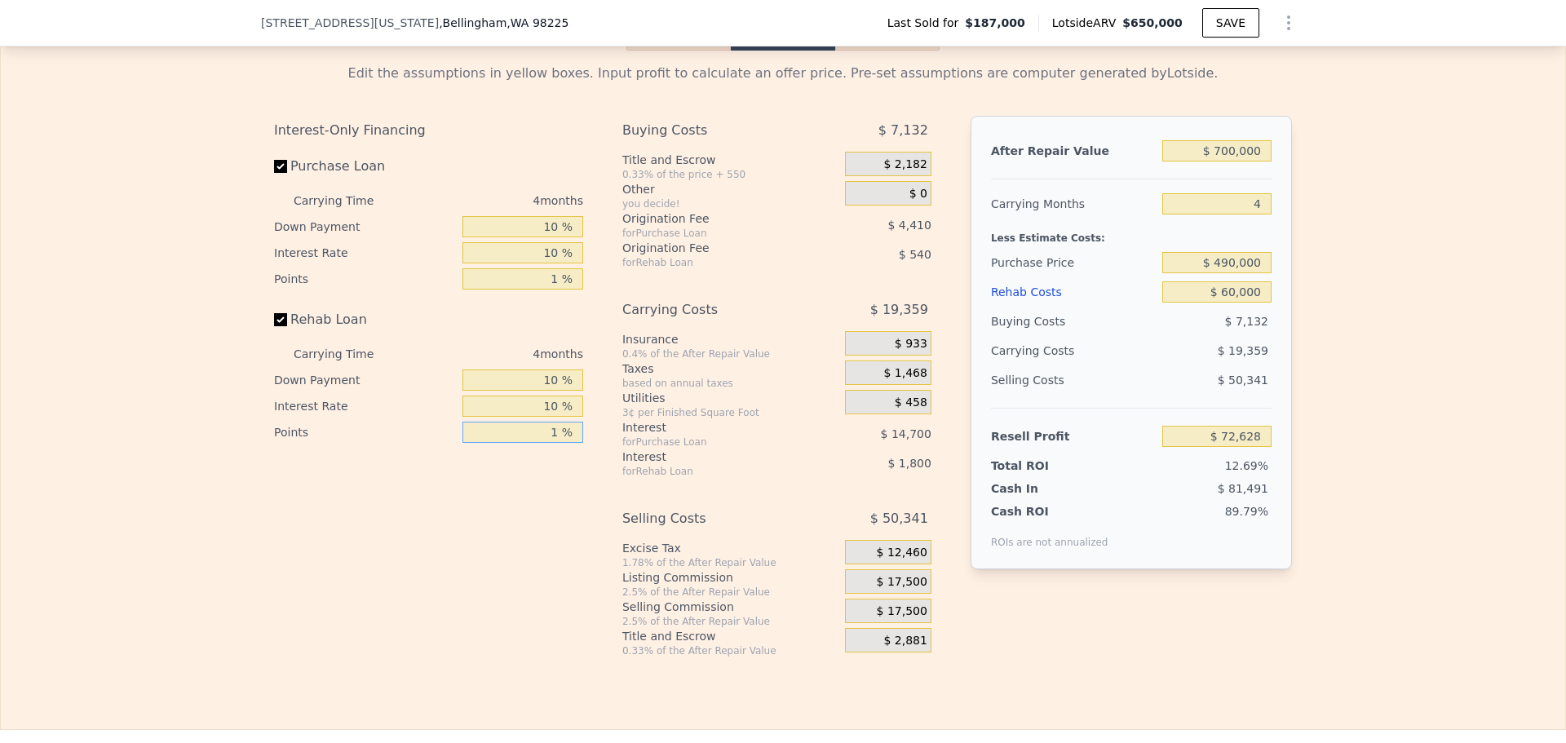
type input "$ 73,168"
type input "1 %"
click at [900, 590] on span "$ 17,500" at bounding box center [902, 582] width 51 height 15
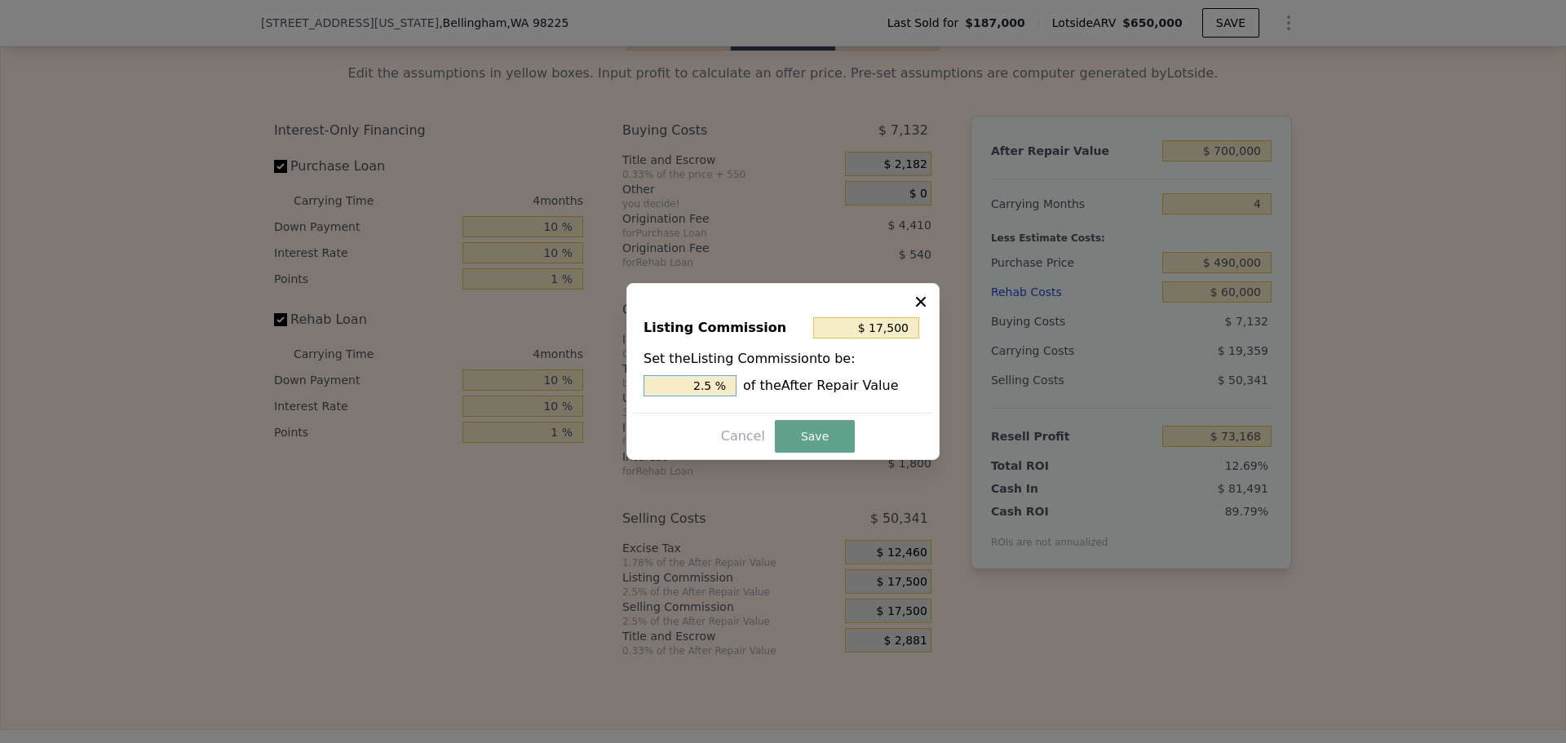
click at [714, 385] on input "2.5 %" at bounding box center [690, 385] width 93 height 21
type input "$ 14,000"
type input "2 %"
click at [795, 444] on button "Save" at bounding box center [815, 436] width 80 height 33
type input "$ 76,668"
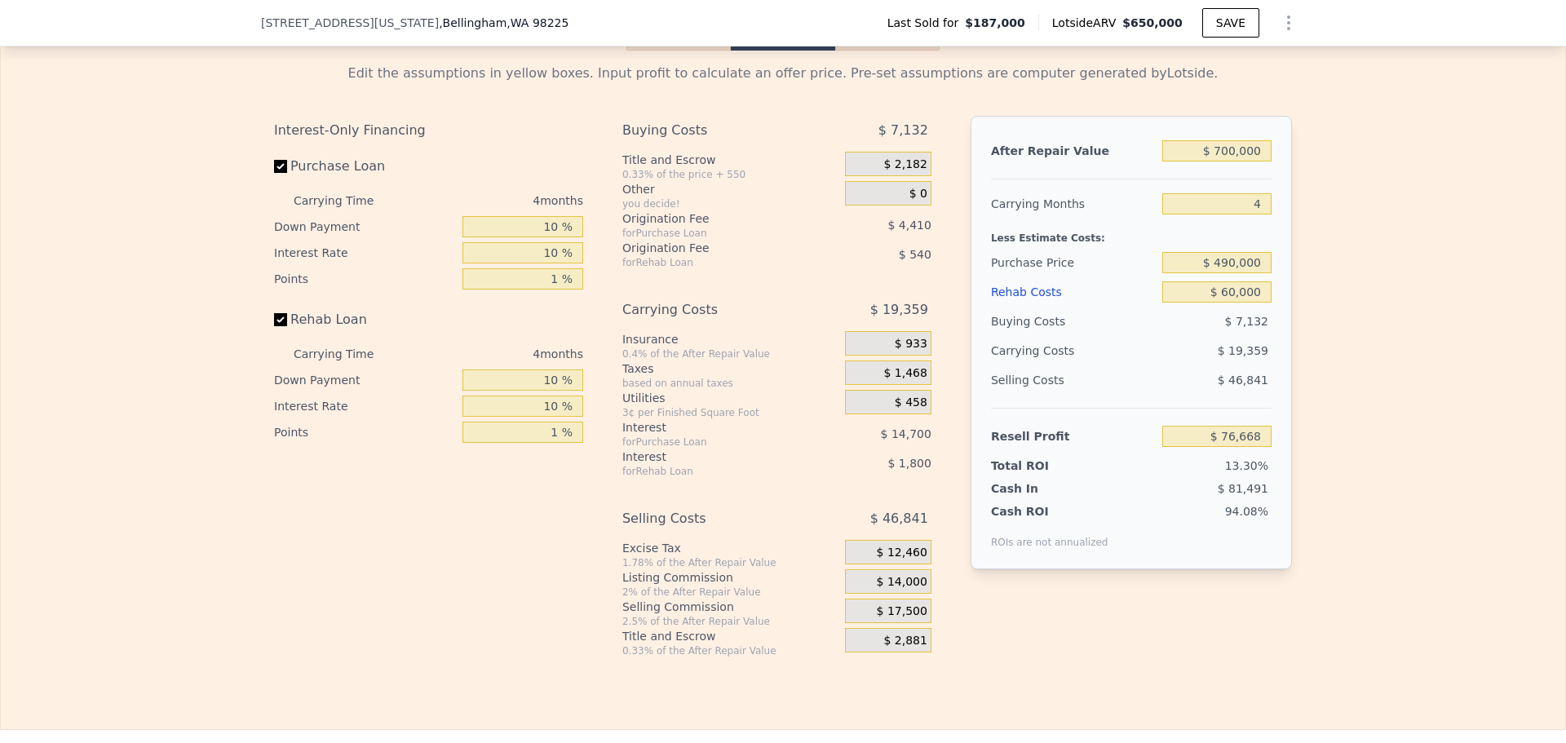
type input "$ 650,000"
type input "6"
type input "$ 0"
drag, startPoint x: 1232, startPoint y: 286, endPoint x: 1293, endPoint y: 285, distance: 61.2
click at [1234, 273] on input "$ 490,000" at bounding box center [1216, 262] width 109 height 21
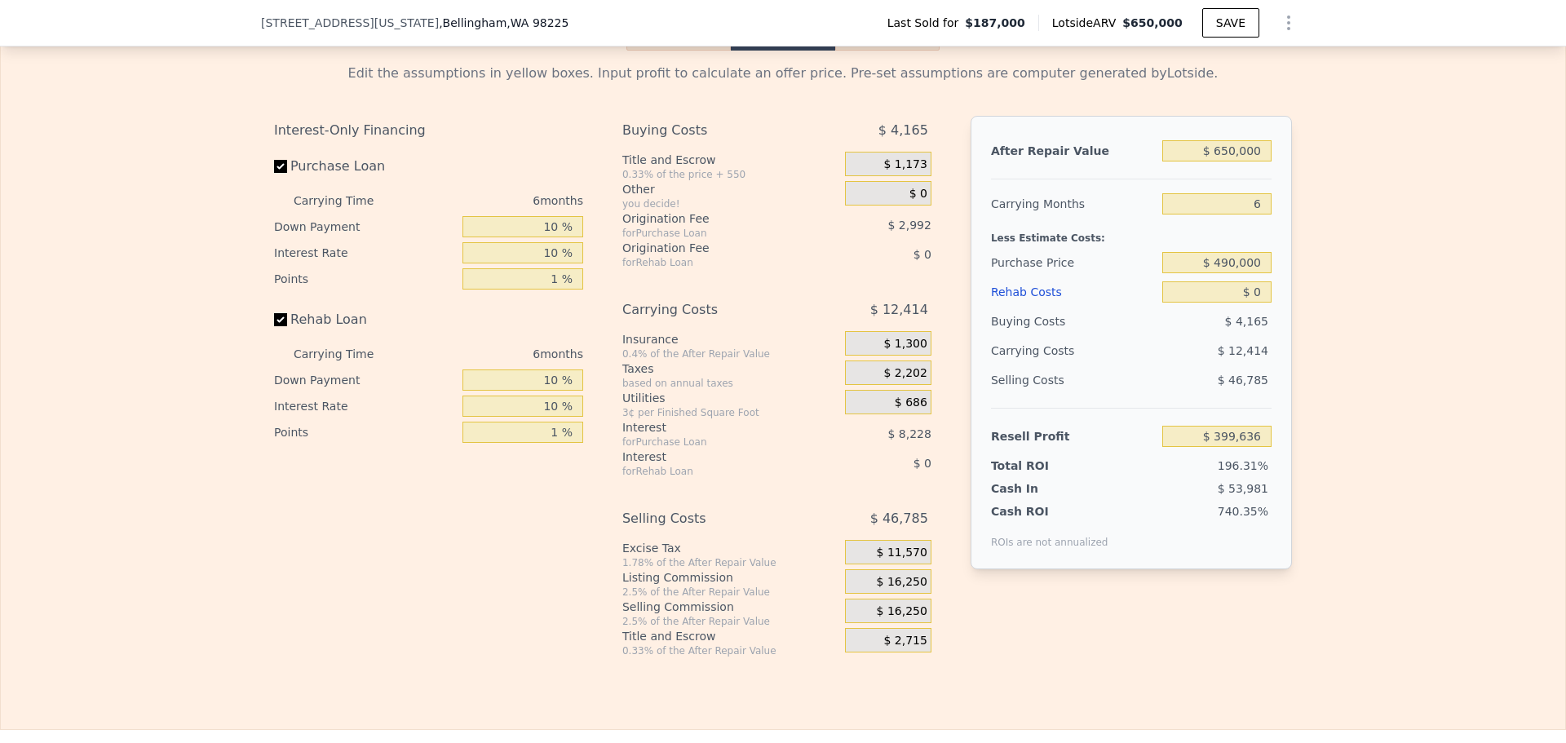
click at [1338, 285] on div "Edit the assumptions in yellow boxes. Input profit to calculate an offer price.…" at bounding box center [783, 354] width 1564 height 607
type input "$ 77,447"
click at [1229, 161] on input "$ 650,000" at bounding box center [1216, 150] width 109 height 21
type input "$ 670,000"
type input "$ 95,985"
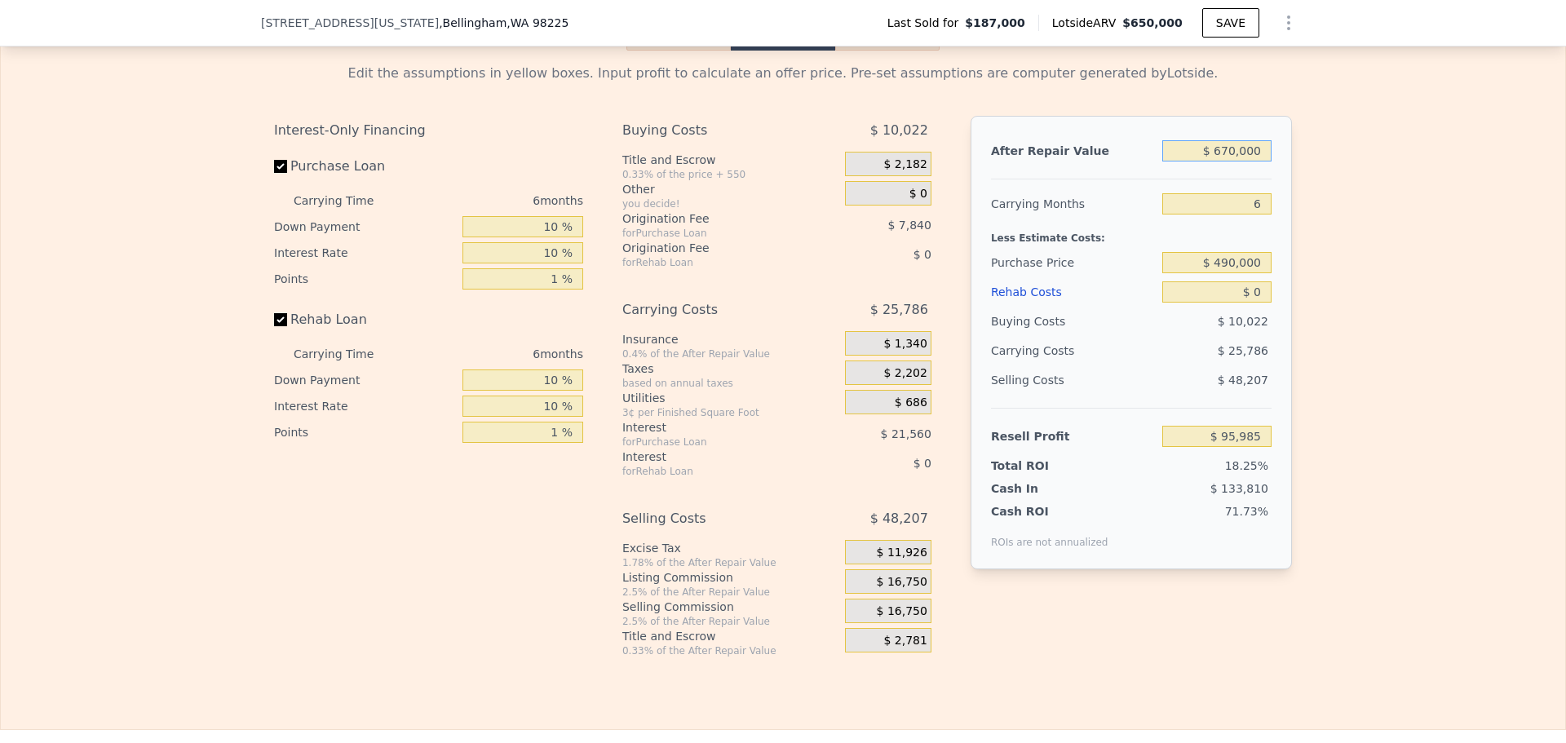
type input "$ 670,000"
drag, startPoint x: 1261, startPoint y: 223, endPoint x: 1226, endPoint y: 221, distance: 35.1
click at [1226, 215] on input "6" at bounding box center [1216, 203] width 109 height 21
type input "4"
type input "$ 104,580"
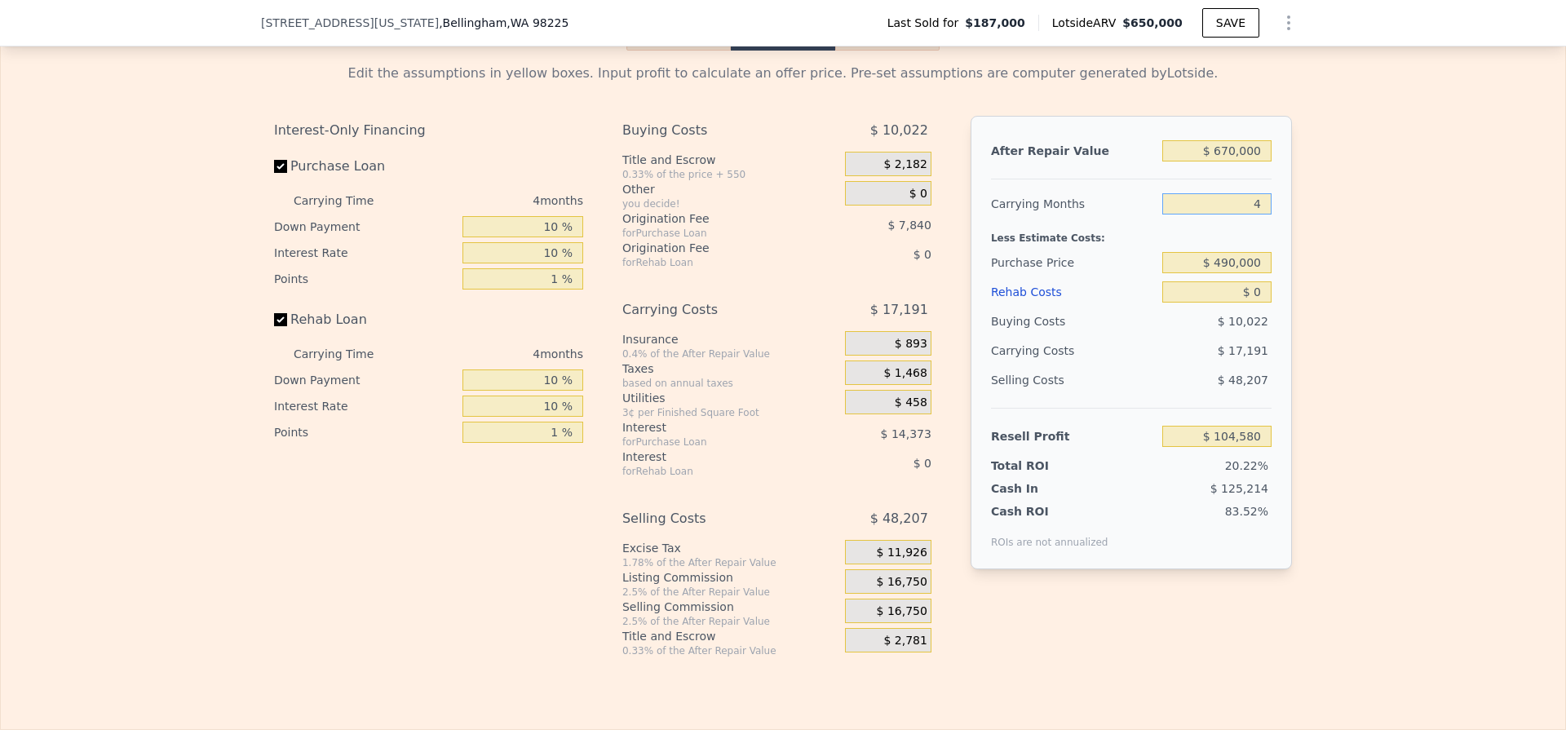
type input "4"
click at [1263, 303] on input "$ 0" at bounding box center [1216, 291] width 109 height 21
type input "$ 60,000"
type input "$ 41,860"
type input "$ 60,000"
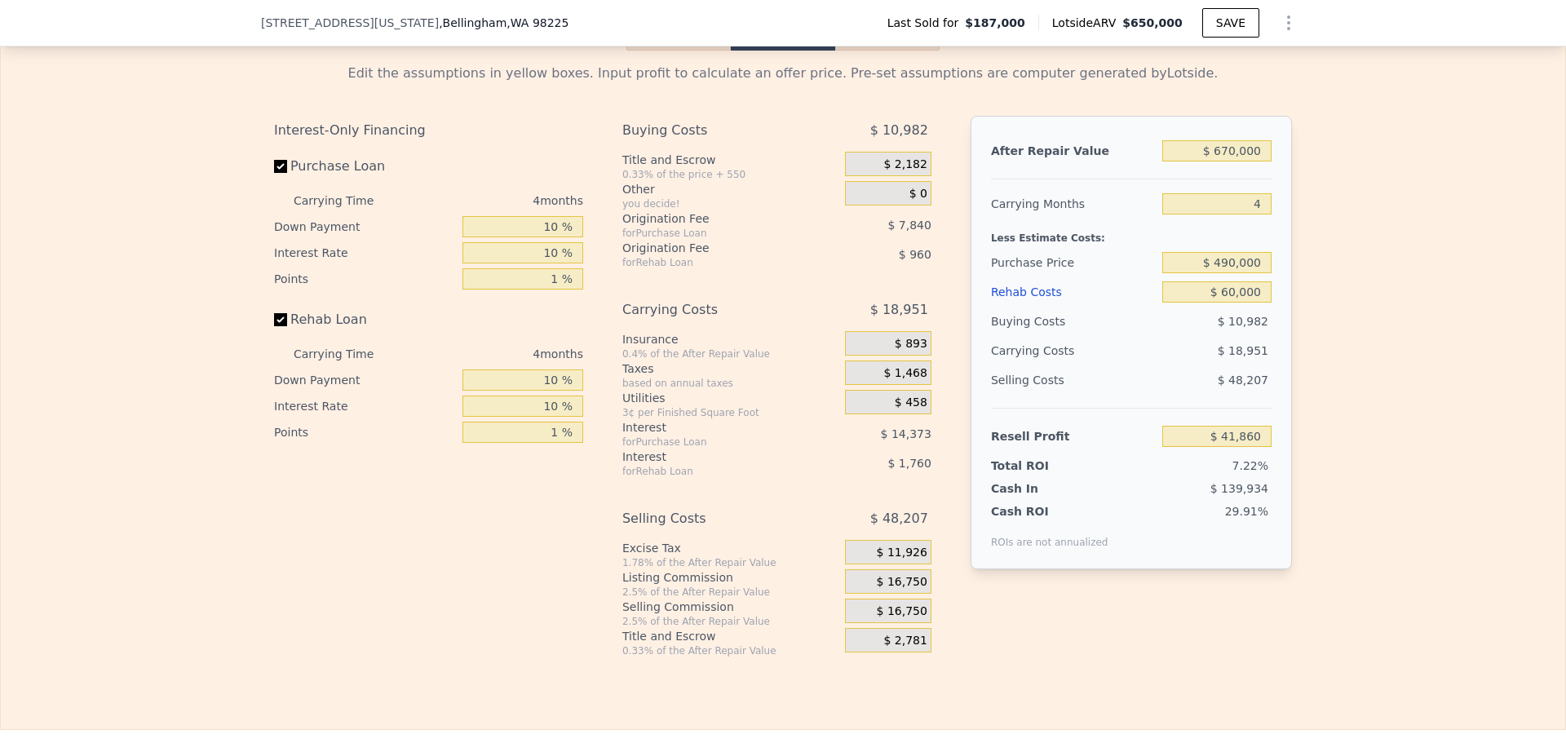
click at [1349, 297] on div "Edit the assumptions in yellow boxes. Input profit to calculate an offer price.…" at bounding box center [783, 354] width 1564 height 607
click at [1221, 273] on input "$ 490,000" at bounding box center [1216, 262] width 109 height 21
type input "$ 480,000"
click at [1332, 338] on div "Edit the assumptions in yellow boxes. Input profit to calculate an offer price.…" at bounding box center [783, 354] width 1564 height 607
type input "$ 52,346"
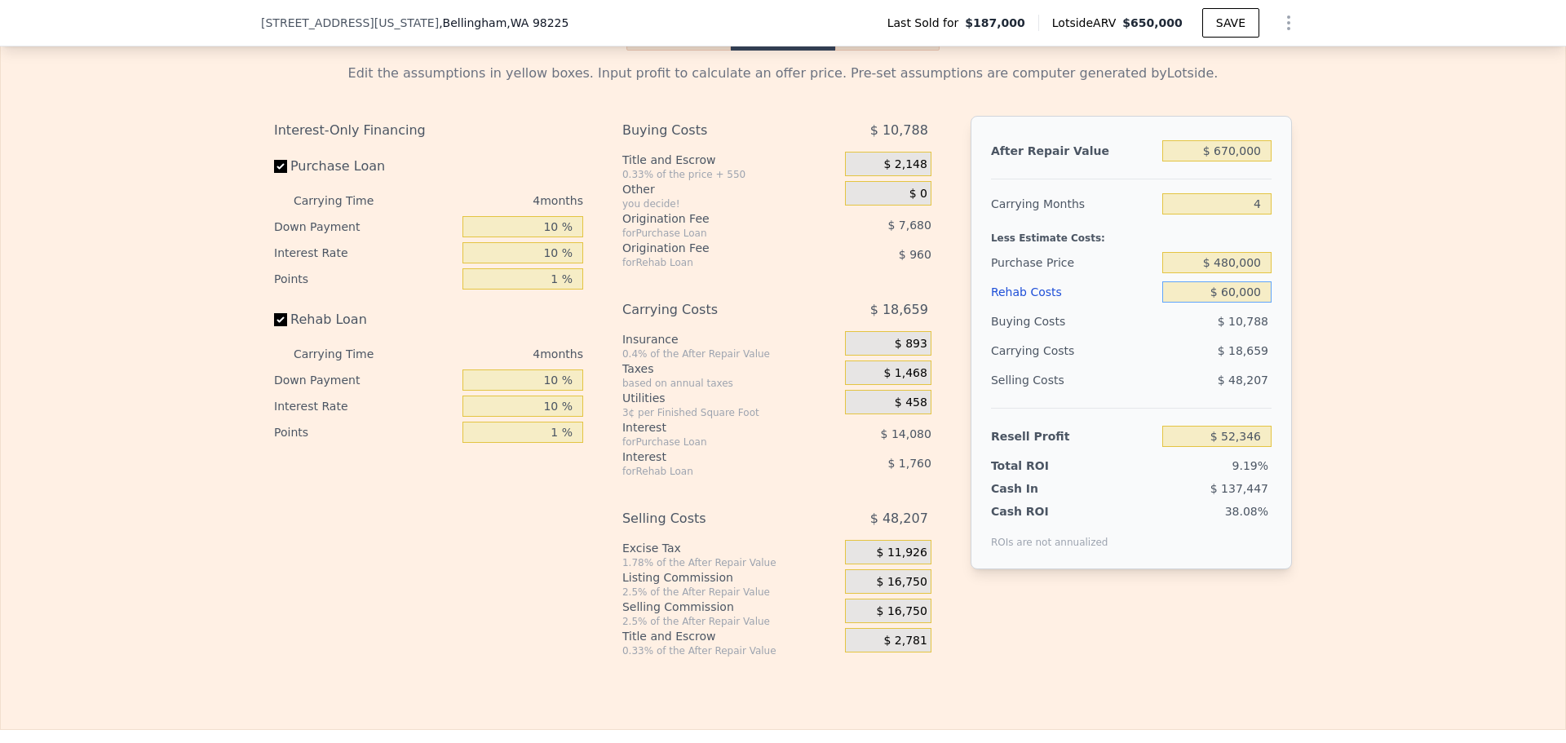
click at [1222, 303] on input "$ 60,000" at bounding box center [1216, 291] width 109 height 21
type input "$ 50,000"
type input "$ 62,798"
type input "$ 50,000"
click at [1396, 348] on div "Edit the assumptions in yellow boxes. Input profit to calculate an offer price.…" at bounding box center [783, 354] width 1564 height 607
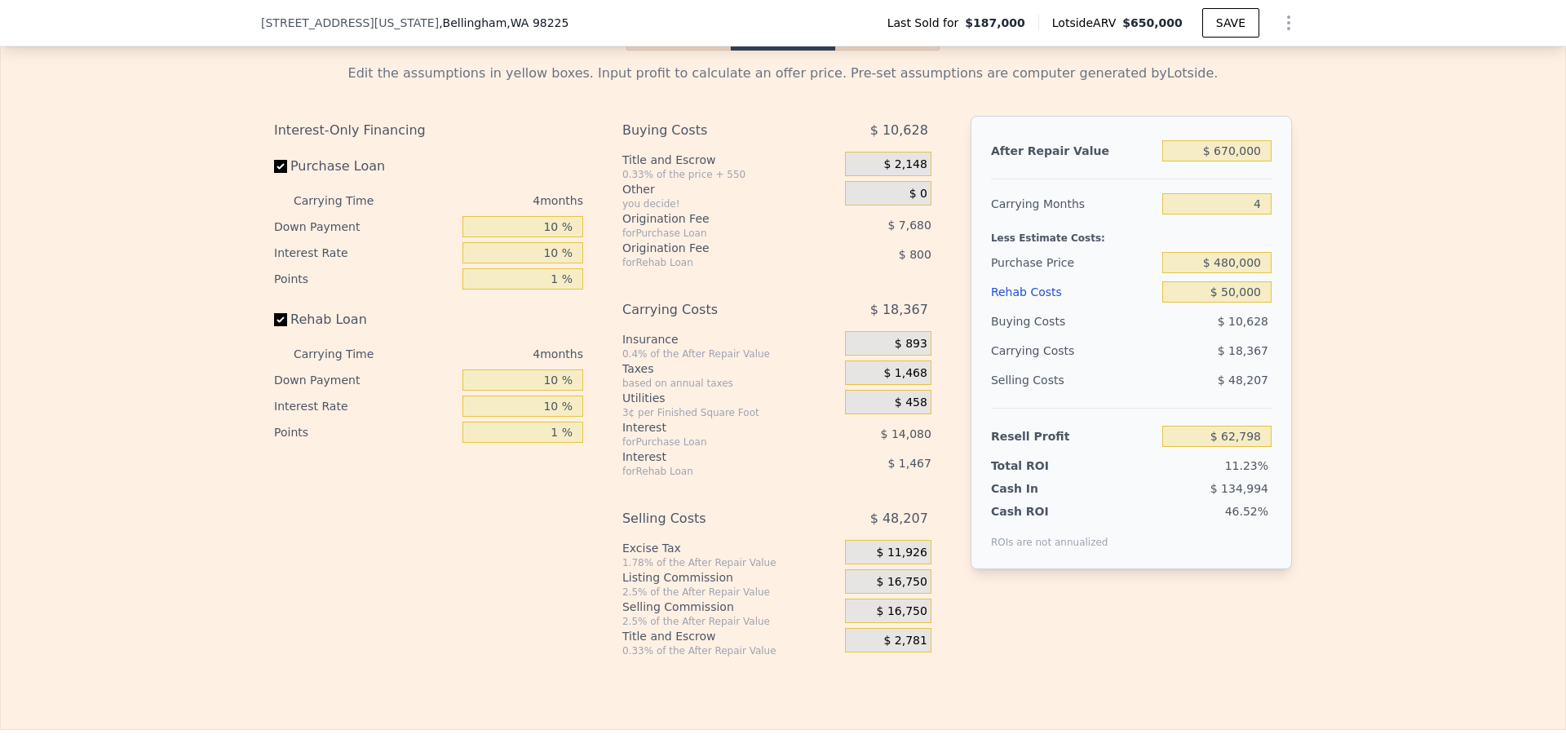
click at [900, 590] on span "$ 16,750" at bounding box center [902, 582] width 51 height 15
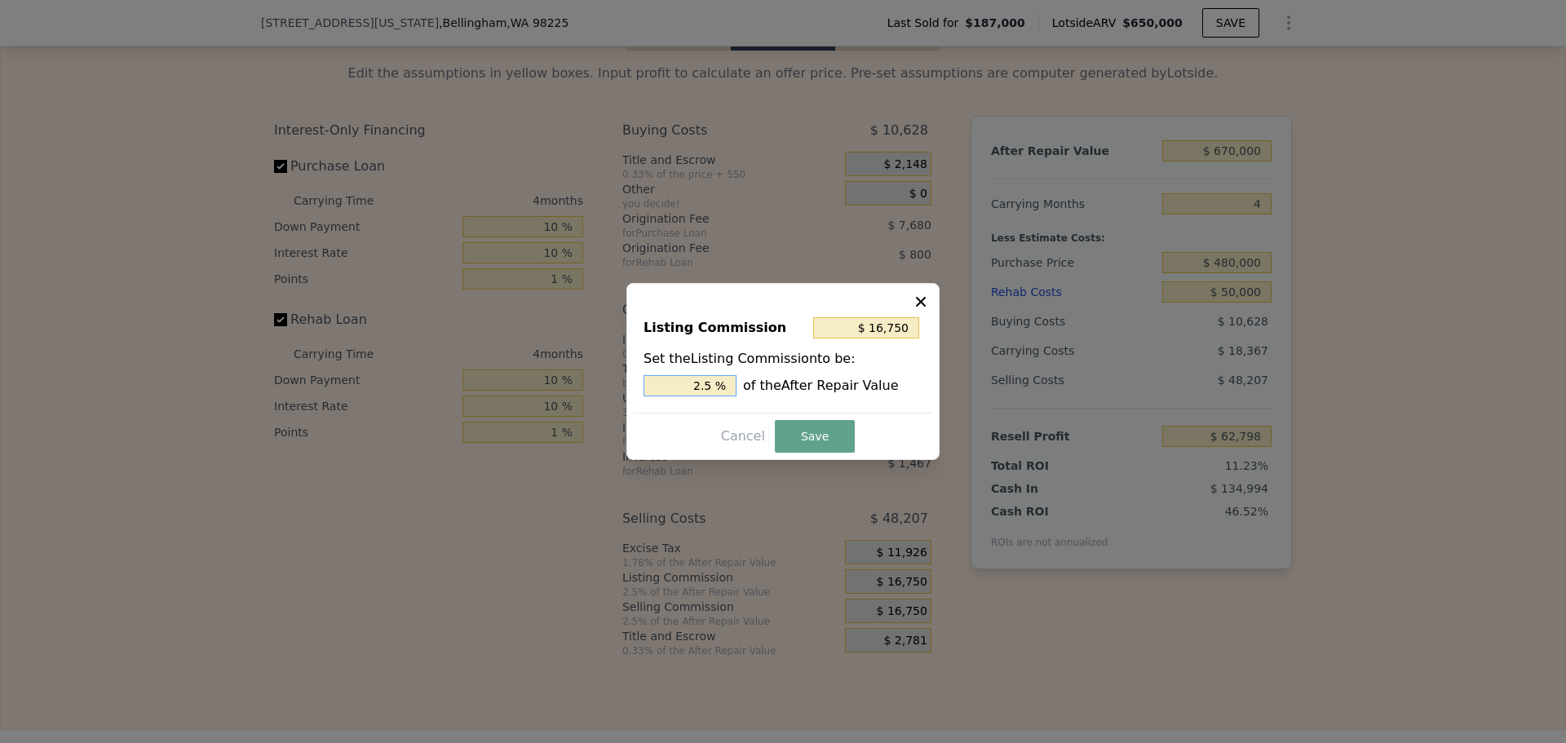
click at [711, 386] on input "2.5 %" at bounding box center [690, 385] width 93 height 21
type input "$ 13,400"
type input "2 %"
click at [797, 431] on button "Save" at bounding box center [815, 436] width 80 height 33
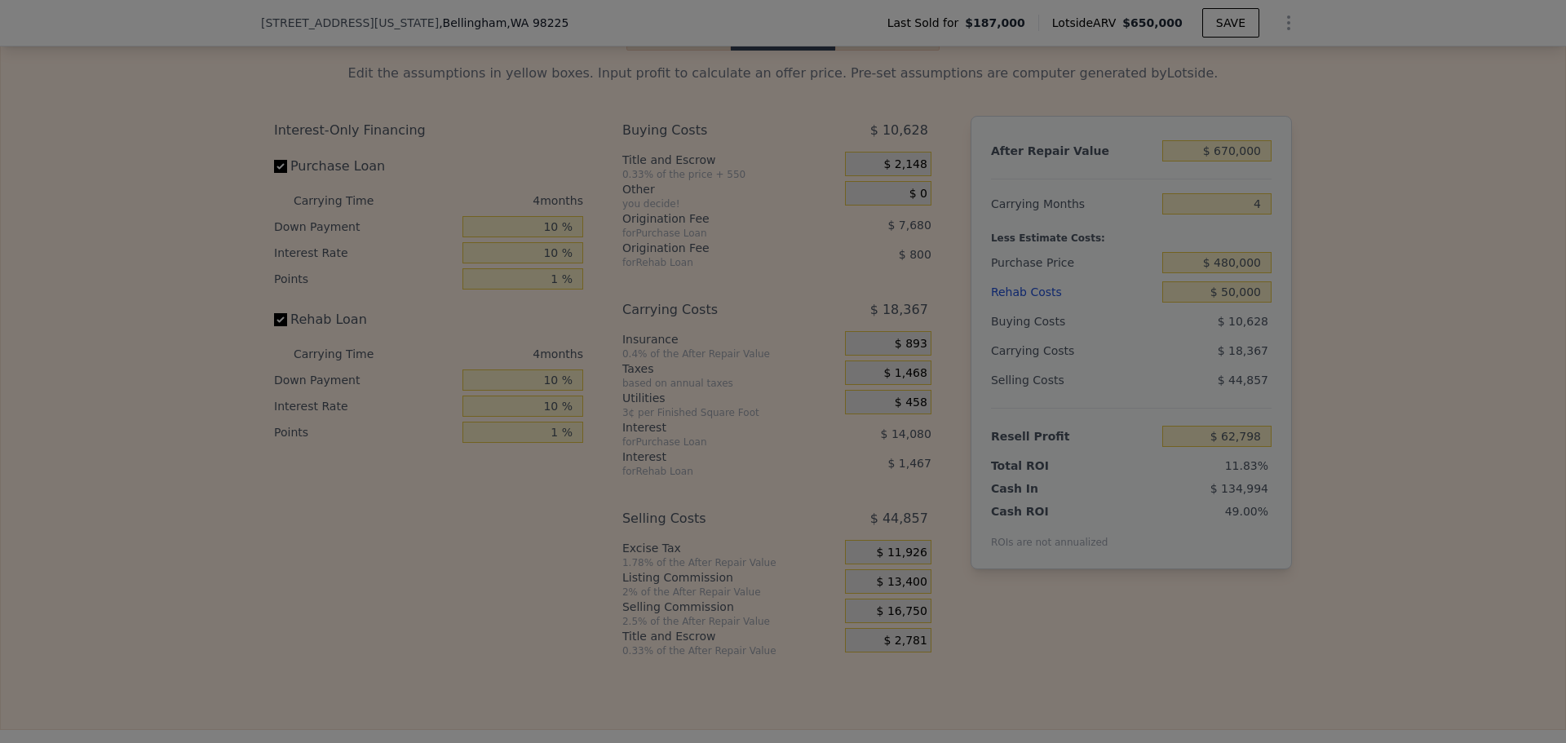
type input "$ 66,148"
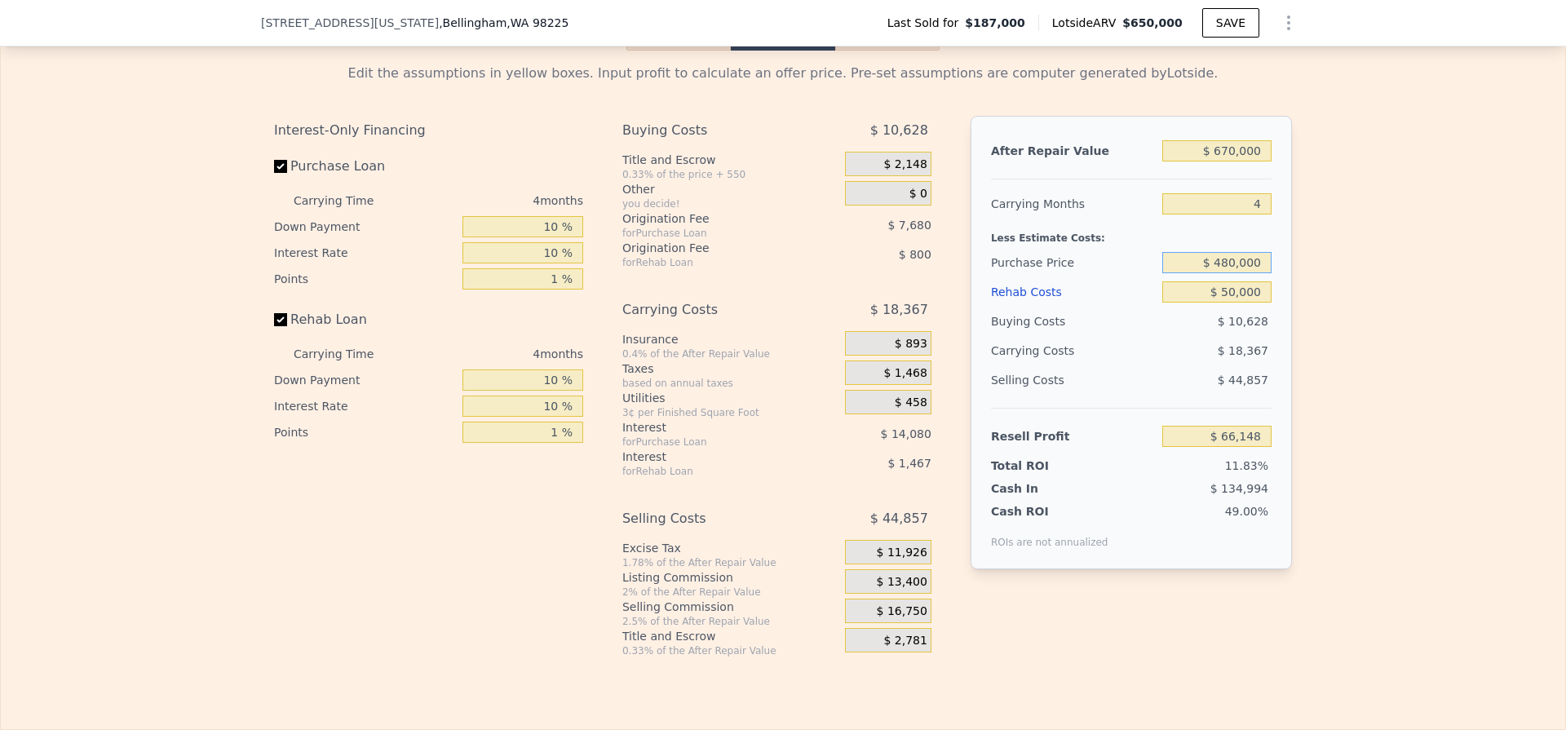
click at [1227, 273] on input "$ 480,000" at bounding box center [1216, 262] width 109 height 21
type input "$ 460,000"
click at [1316, 285] on div "Edit the assumptions in yellow boxes. Input profit to calculate an offer price.…" at bounding box center [783, 354] width 1564 height 607
type input "$ 87,122"
